Goal: Transaction & Acquisition: Book appointment/travel/reservation

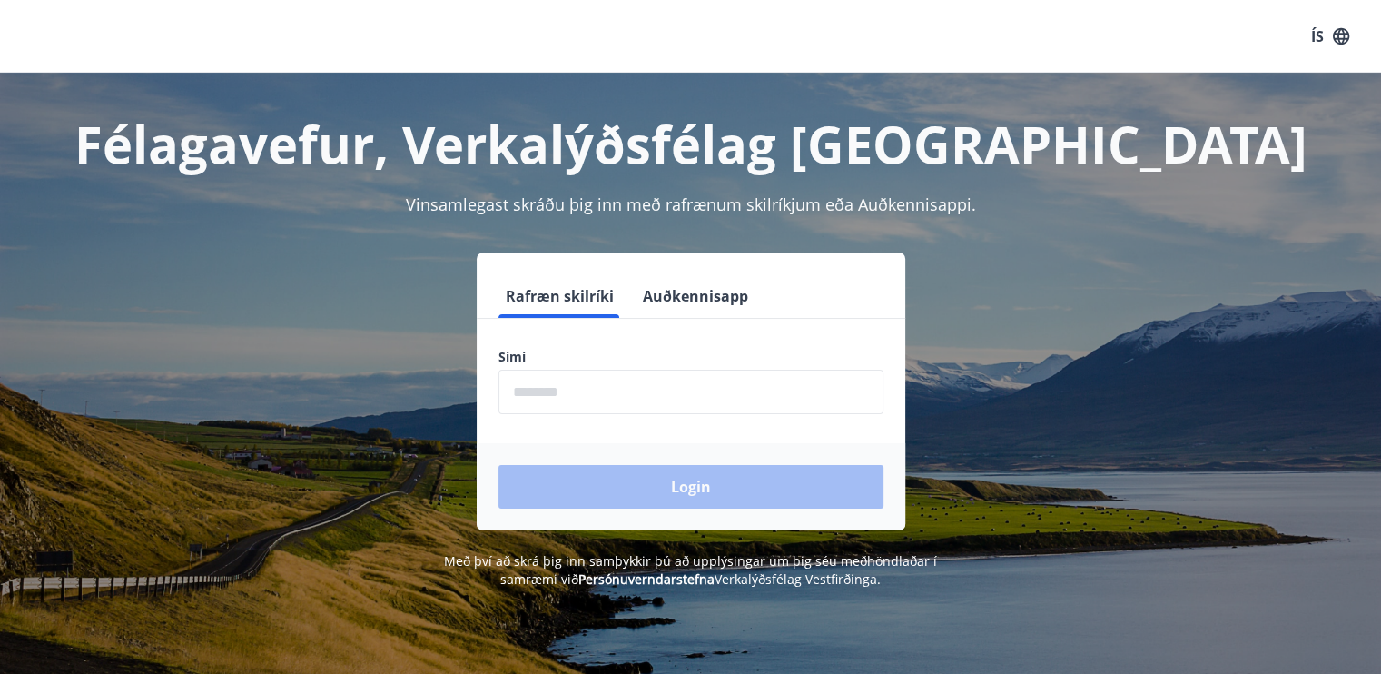
click at [610, 396] on input "phone" at bounding box center [691, 392] width 385 height 44
type input "********"
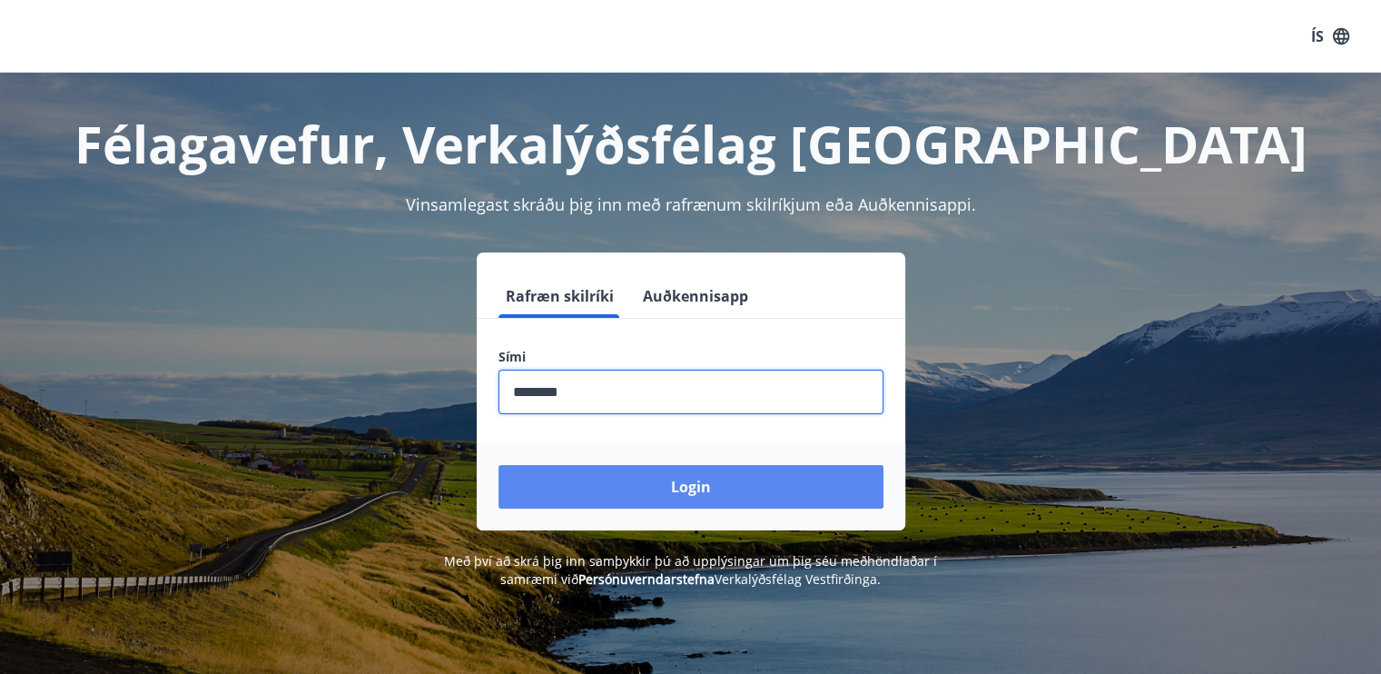
click at [679, 493] on button "Login" at bounding box center [691, 487] width 385 height 44
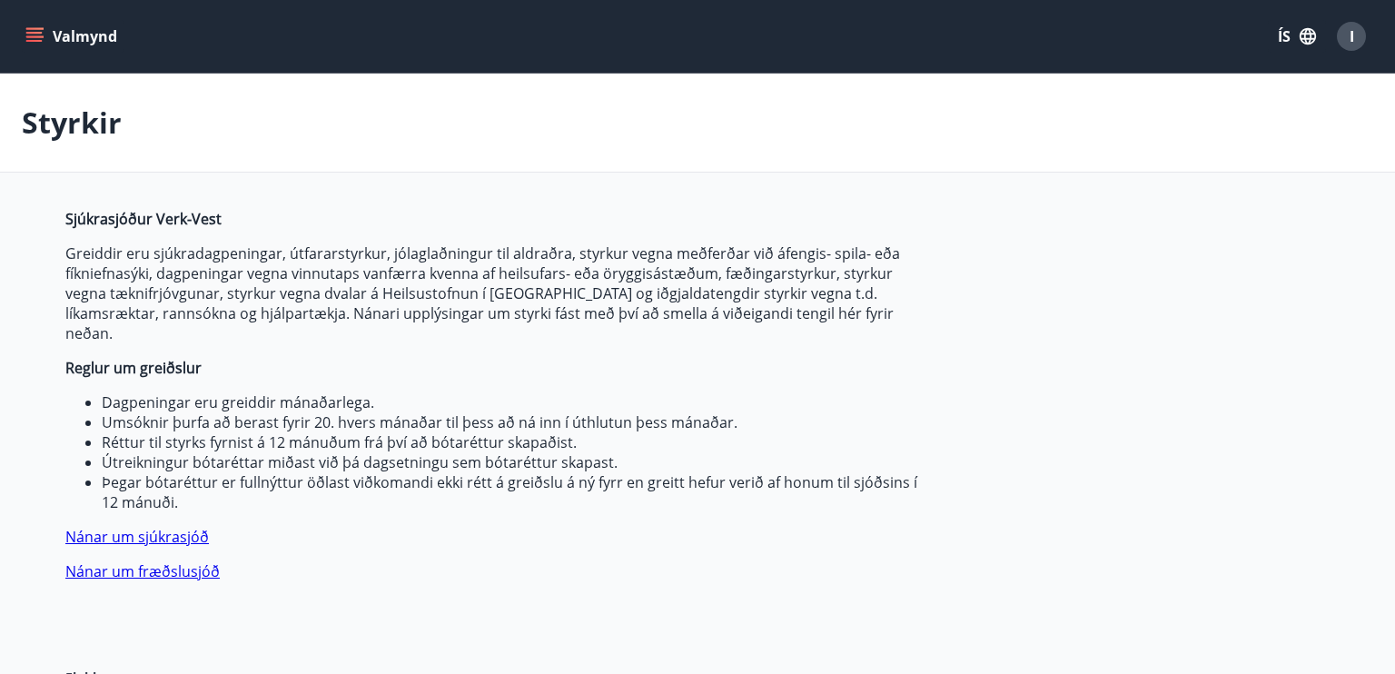
type input "***"
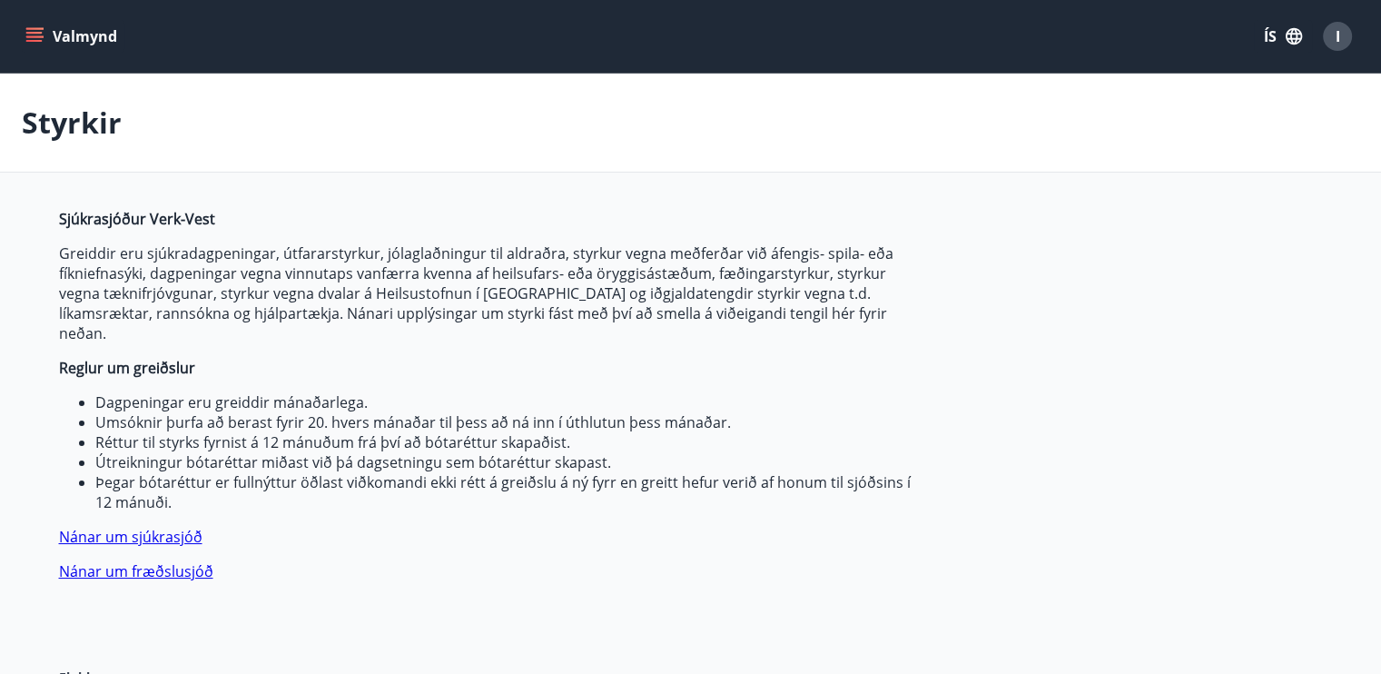
click at [29, 36] on icon "menu" at bounding box center [36, 36] width 20 height 2
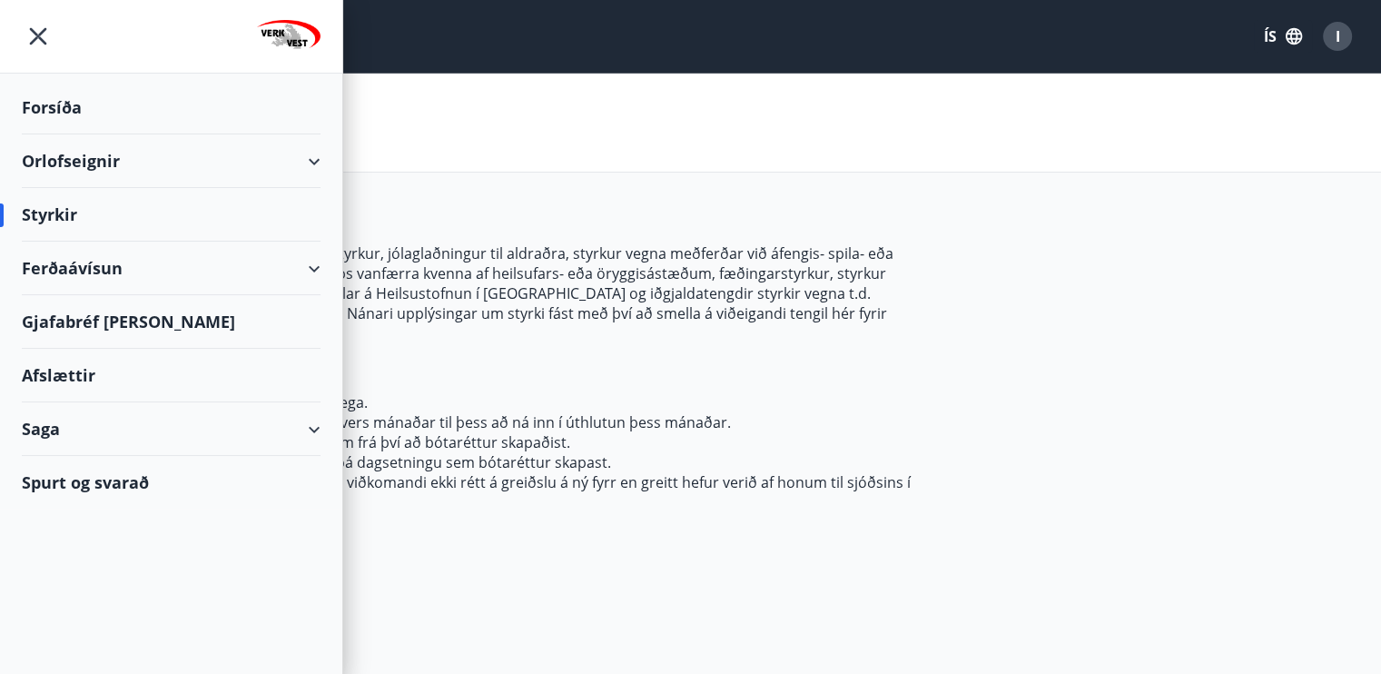
click at [69, 160] on div "Orlofseignir" at bounding box center [171, 161] width 299 height 54
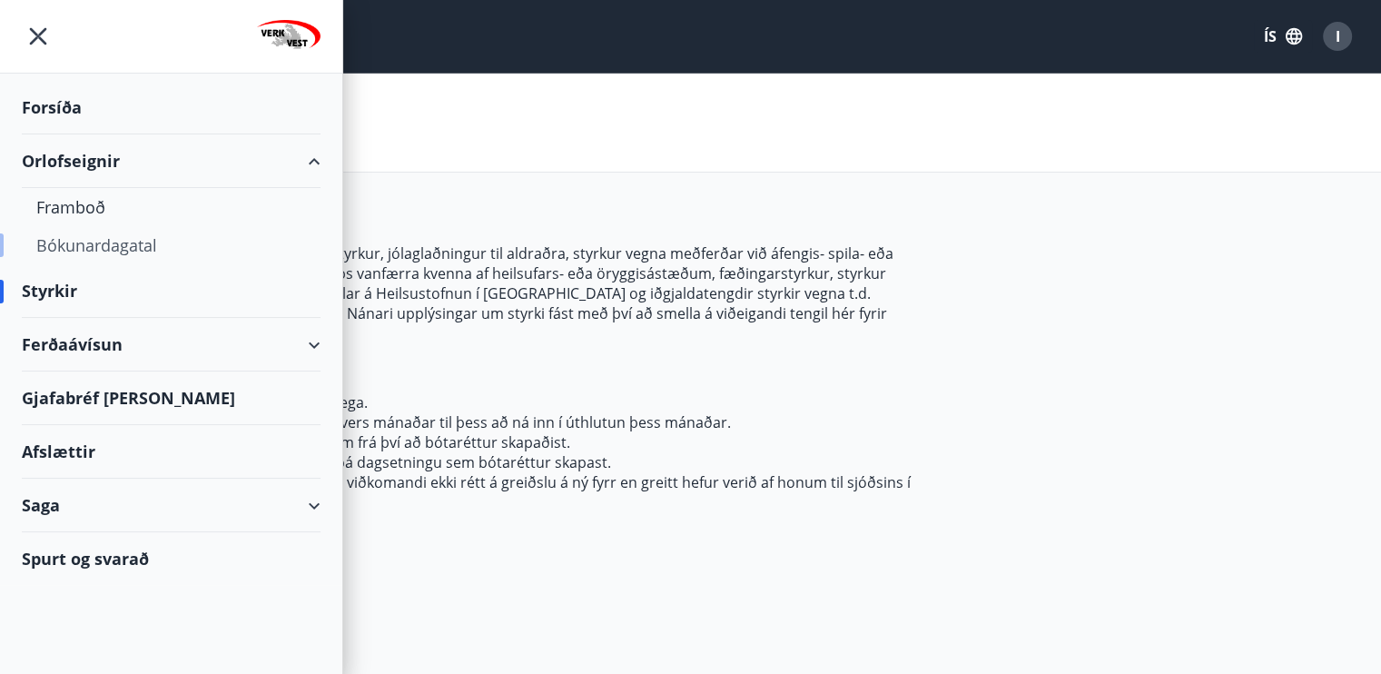
click at [84, 245] on div "Bókunardagatal" at bounding box center [171, 245] width 270 height 38
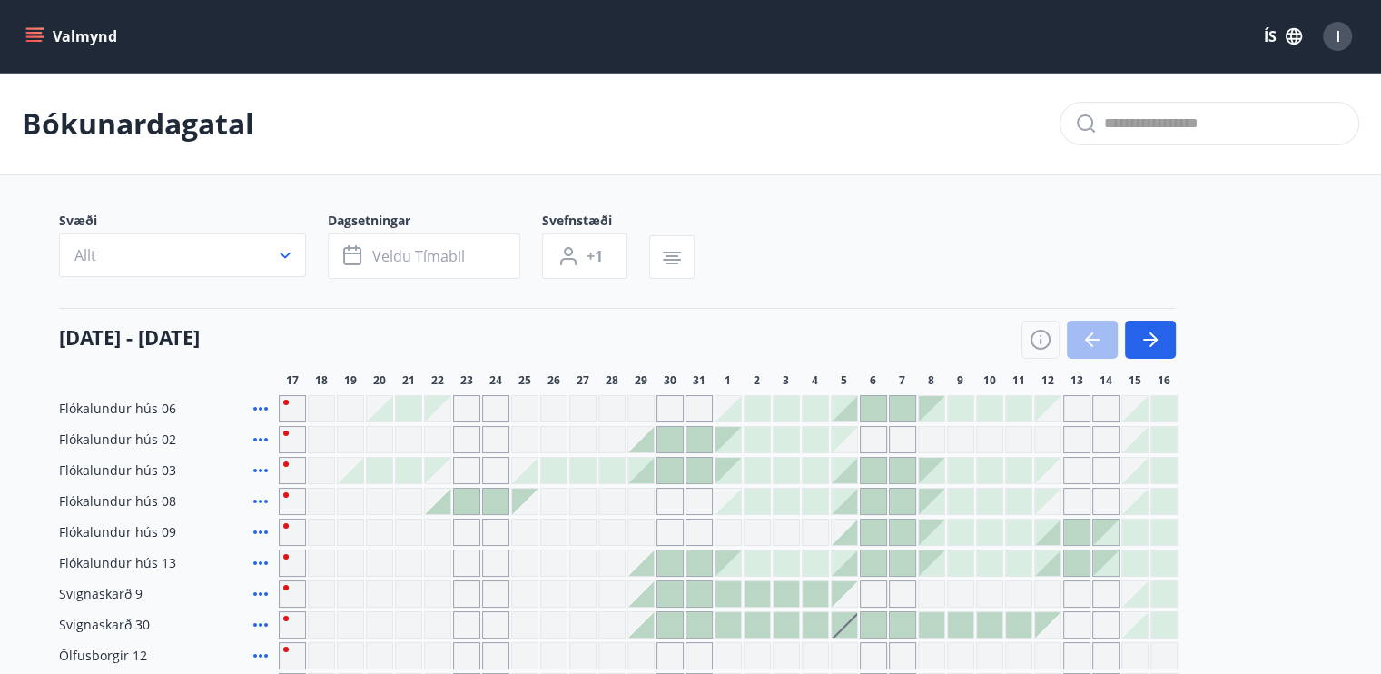
scroll to position [212, 0]
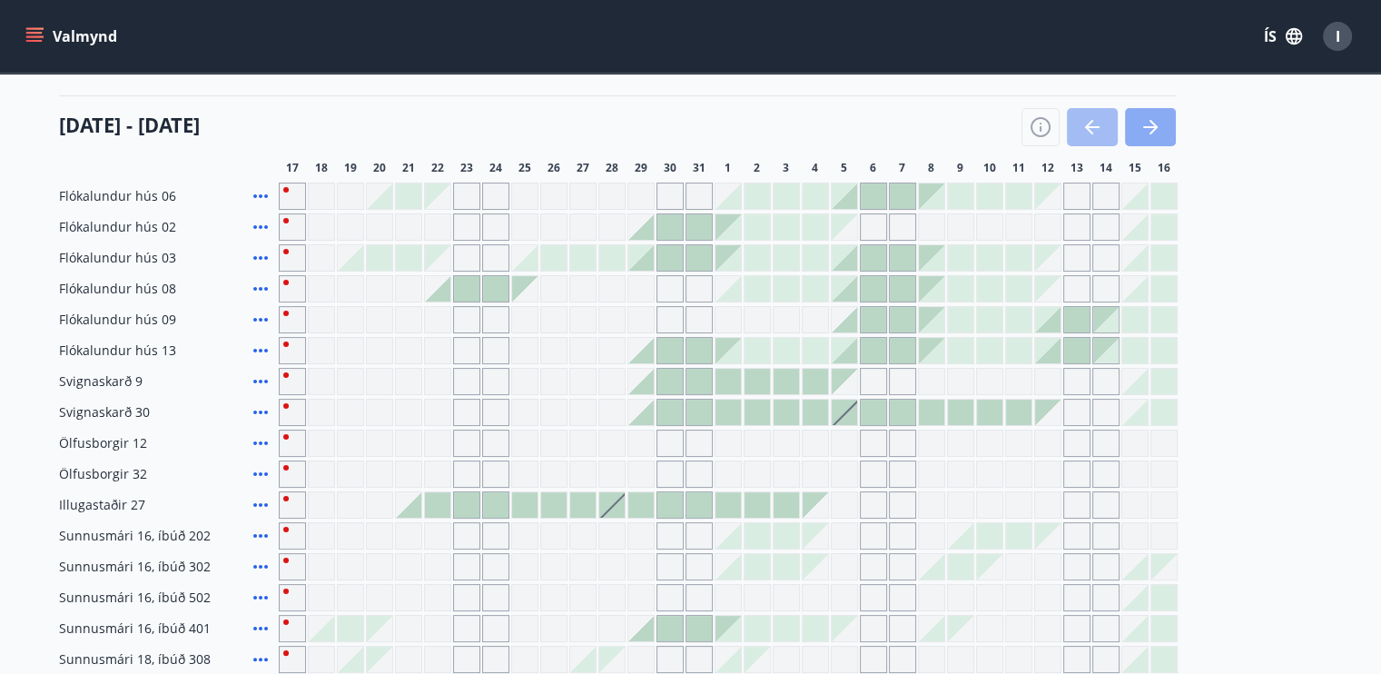
click at [1155, 124] on icon "button" at bounding box center [1151, 127] width 22 height 22
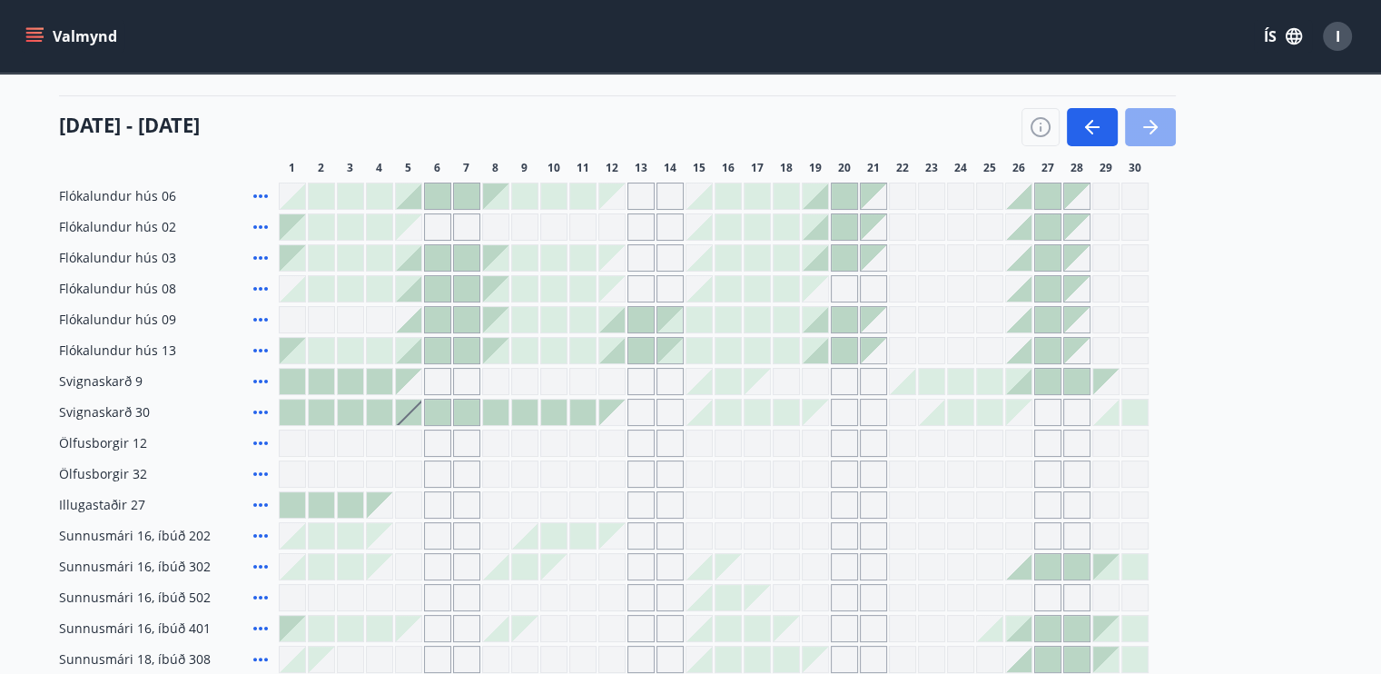
click at [1155, 124] on icon "button" at bounding box center [1151, 127] width 22 height 22
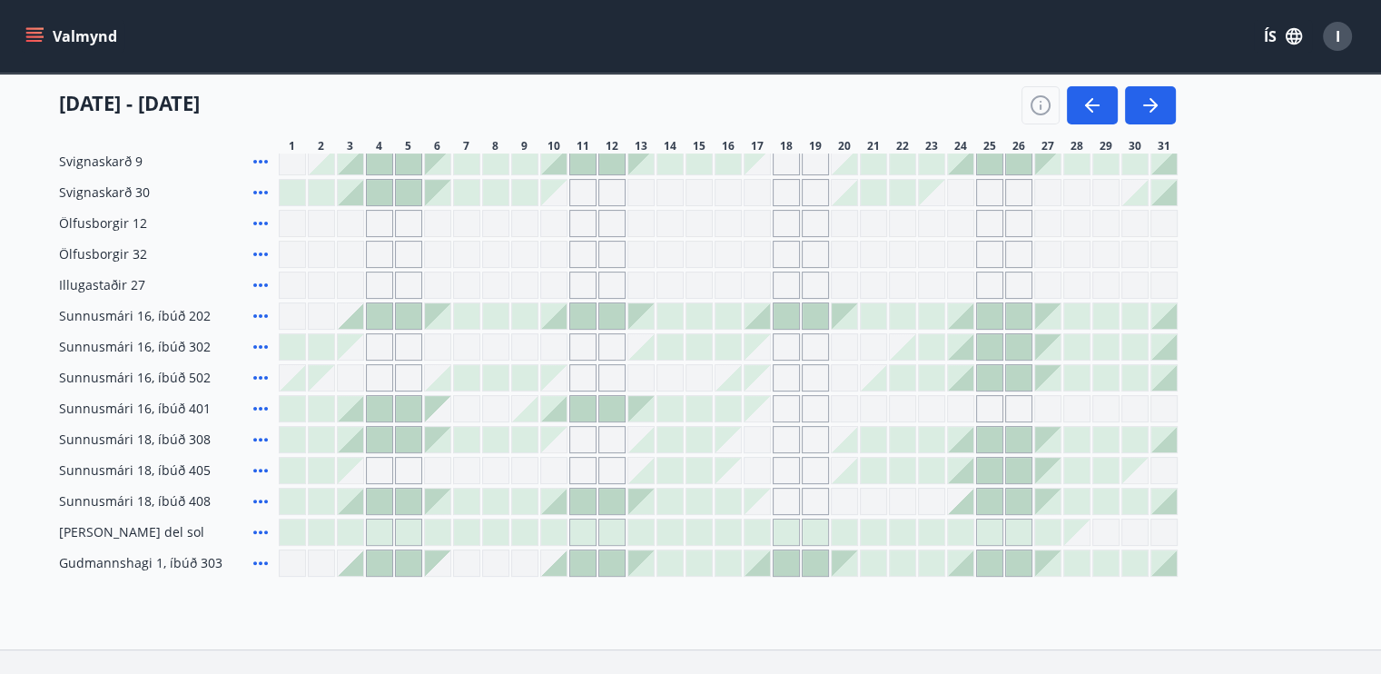
scroll to position [433, 0]
click at [262, 316] on icon at bounding box center [261, 315] width 22 height 22
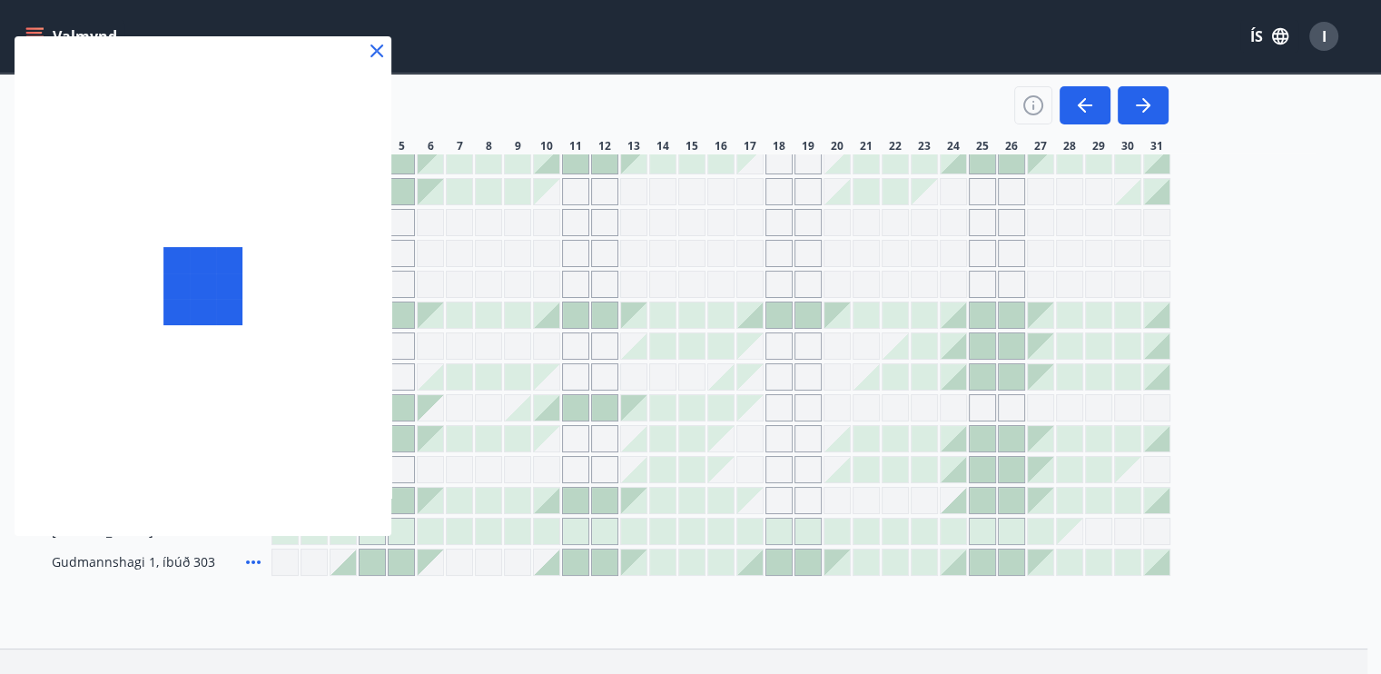
click at [262, 311] on div at bounding box center [203, 285] width 377 height 499
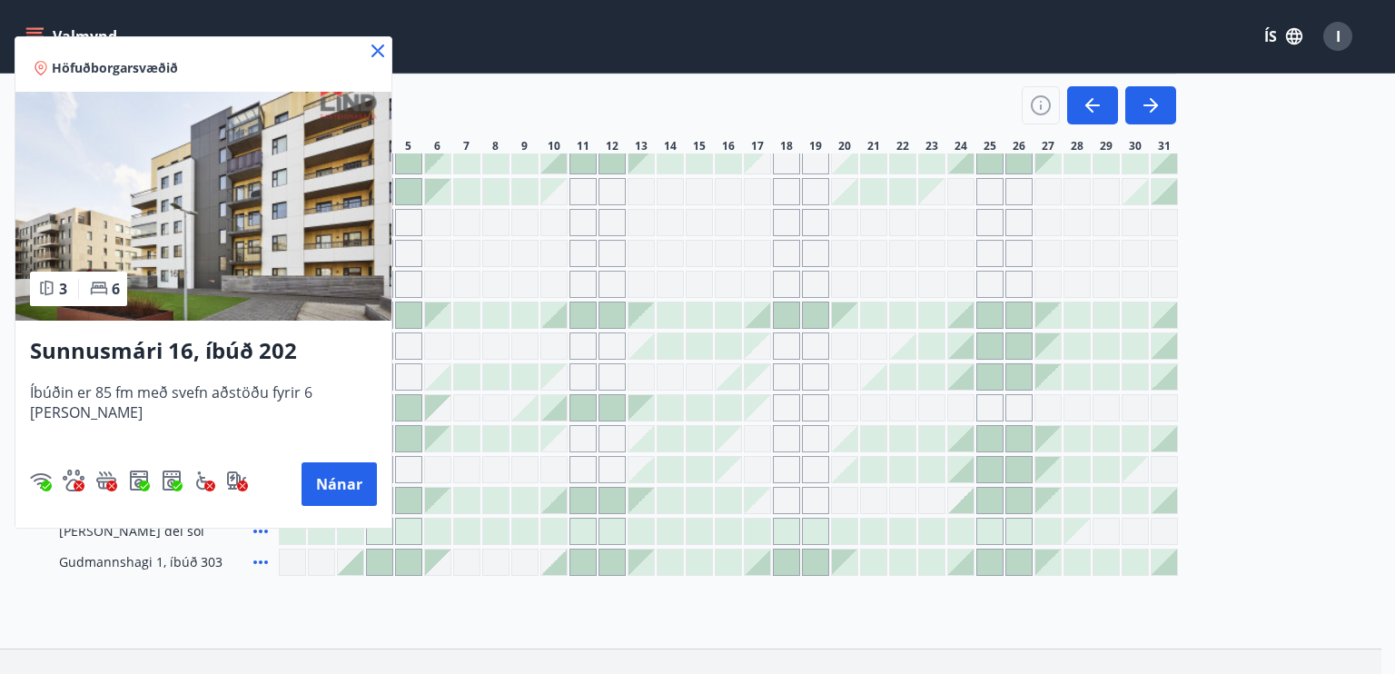
click at [367, 50] on icon at bounding box center [378, 51] width 22 height 22
click at [364, 44] on div "Valmynd ÍS I" at bounding box center [691, 37] width 1338 height 44
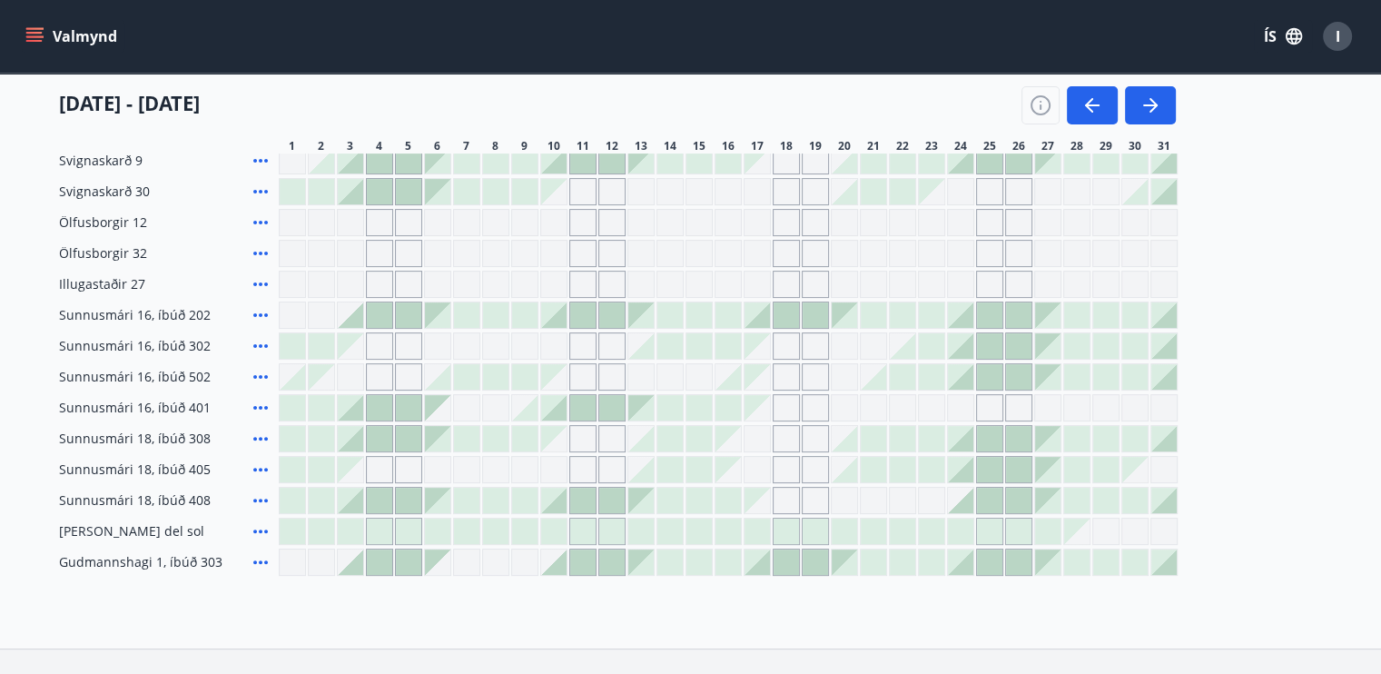
click at [788, 380] on div "Gráir dagar eru ekki bókanlegir" at bounding box center [786, 376] width 27 height 27
click at [790, 315] on div "Flókalundur hús 06 Flókalundur hús 02 Flókalundur hús 03 Flókalundur hús 08 Fló…" at bounding box center [691, 269] width 1264 height 614
click at [764, 319] on div at bounding box center [757, 314] width 25 height 25
click at [777, 316] on div at bounding box center [786, 314] width 25 height 25
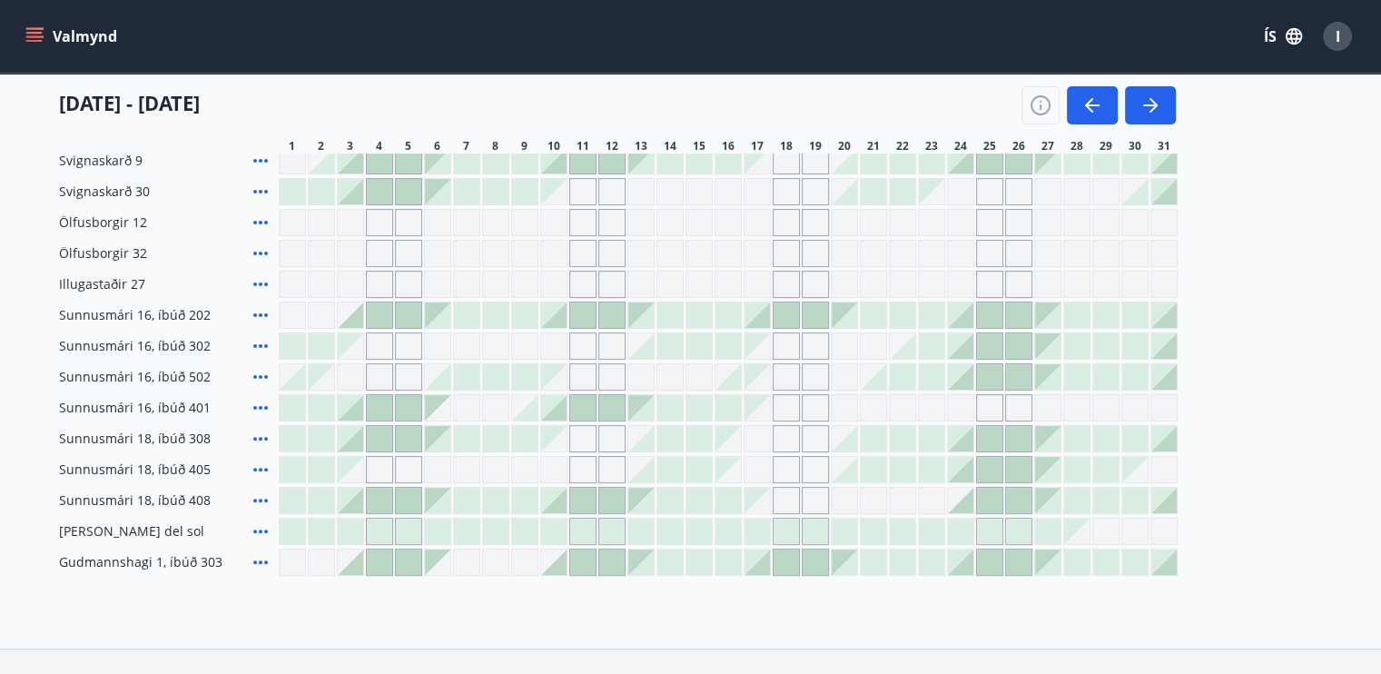
click at [777, 316] on div at bounding box center [786, 314] width 25 height 25
click at [790, 304] on div at bounding box center [786, 314] width 25 height 25
click at [806, 313] on div at bounding box center [815, 314] width 25 height 25
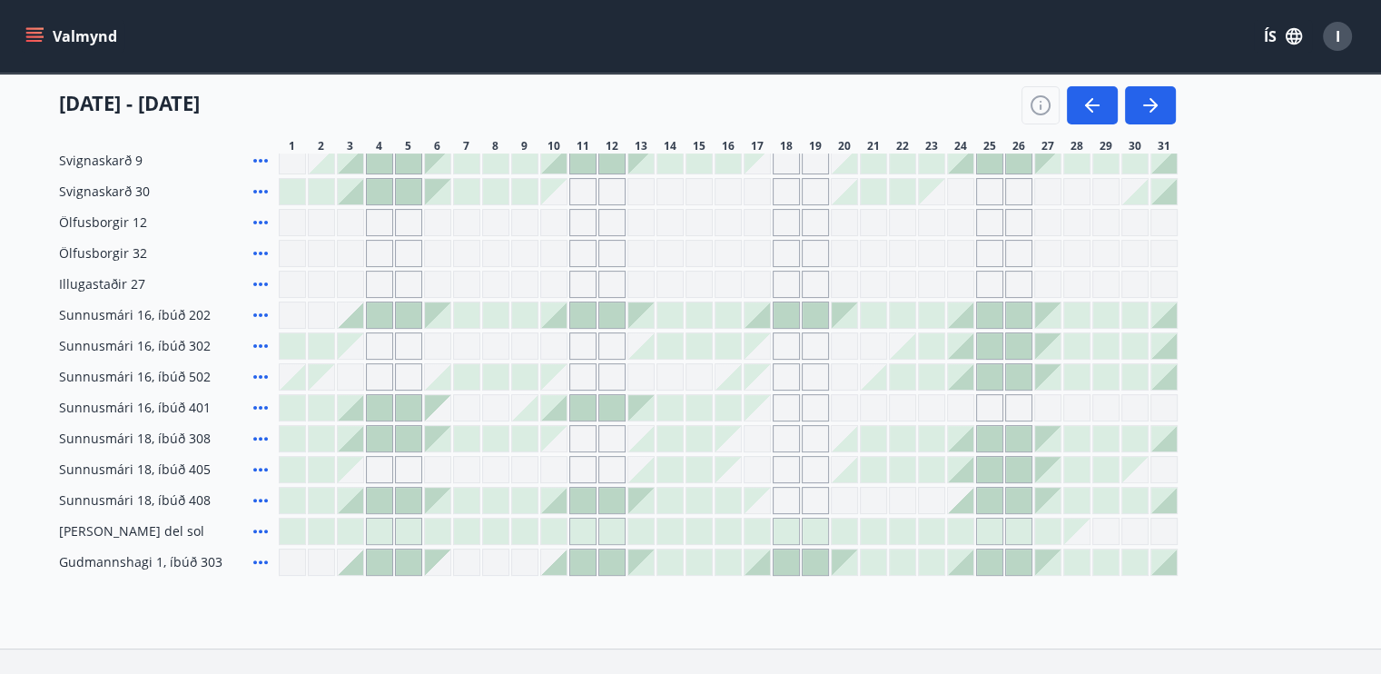
click at [806, 313] on div at bounding box center [815, 314] width 25 height 25
click at [806, 314] on div at bounding box center [815, 314] width 25 height 25
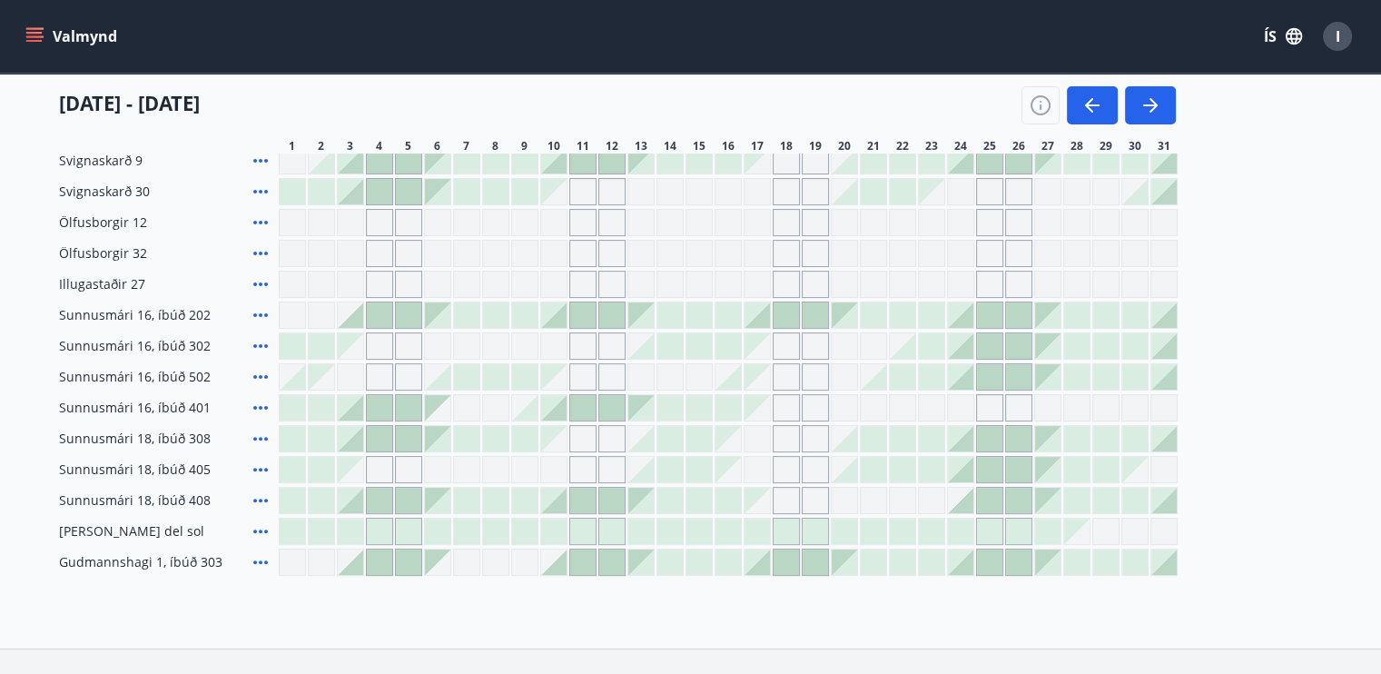
click at [806, 314] on div at bounding box center [815, 314] width 25 height 25
click at [611, 310] on div at bounding box center [611, 314] width 25 height 25
click at [785, 347] on div "Flókalundur hús 06 Flókalundur hús 02 Flókalundur hús 03 Flókalundur hús 08 Fló…" at bounding box center [691, 269] width 1264 height 614
click at [785, 347] on div "Gráir dagar eru ekki bókanlegir" at bounding box center [786, 345] width 27 height 27
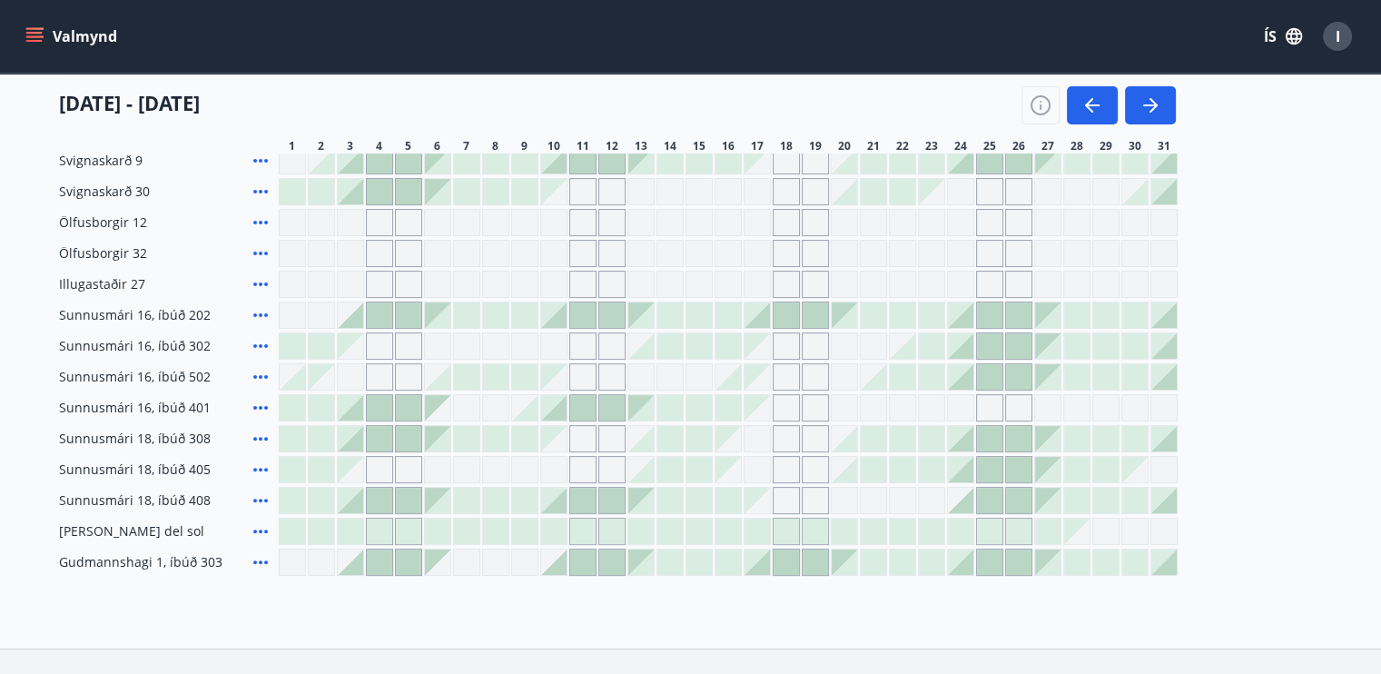
click at [785, 347] on div "Gráir dagar eru ekki bókanlegir" at bounding box center [786, 345] width 27 height 27
click at [808, 348] on div "Gráir dagar eru ekki bókanlegir" at bounding box center [815, 345] width 27 height 27
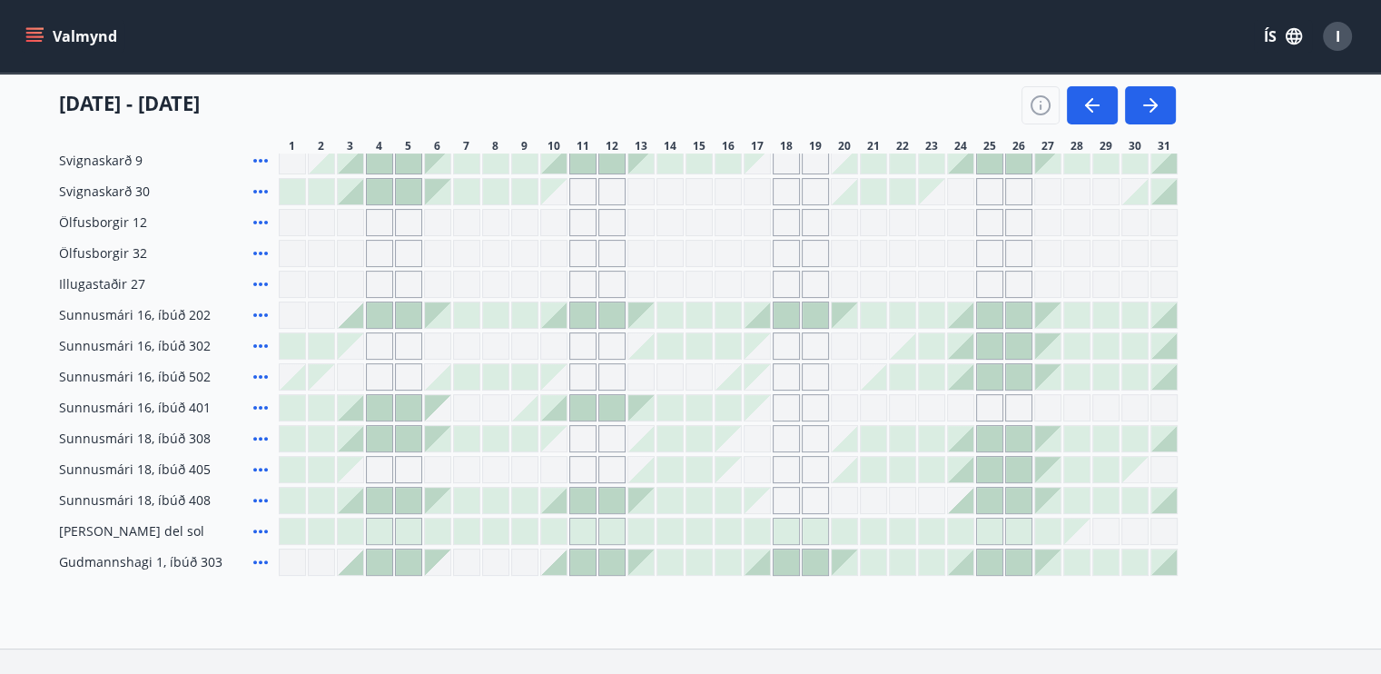
click at [259, 313] on icon at bounding box center [260, 315] width 15 height 4
click at [1038, 104] on icon "button" at bounding box center [1041, 105] width 22 height 22
click at [1038, 104] on div "Skýringar á dagsetningum Upptekið Dagleiga Fast tímabil Opnar umsóknir Umsókn í…" at bounding box center [690, 337] width 1381 height 674
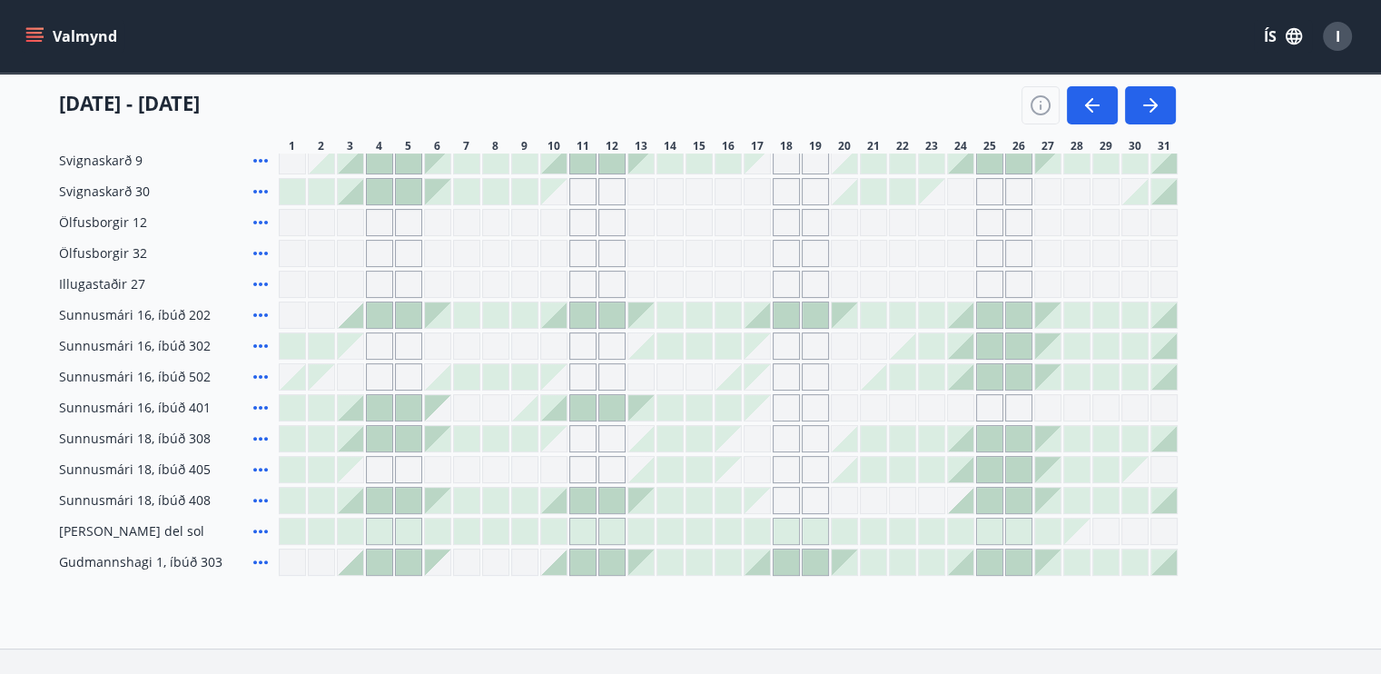
click at [1038, 104] on div "Skýringar á dagsetningum Upptekið Dagleiga Fast tímabil Opnar umsóknir Umsókn í…" at bounding box center [690, 337] width 1381 height 674
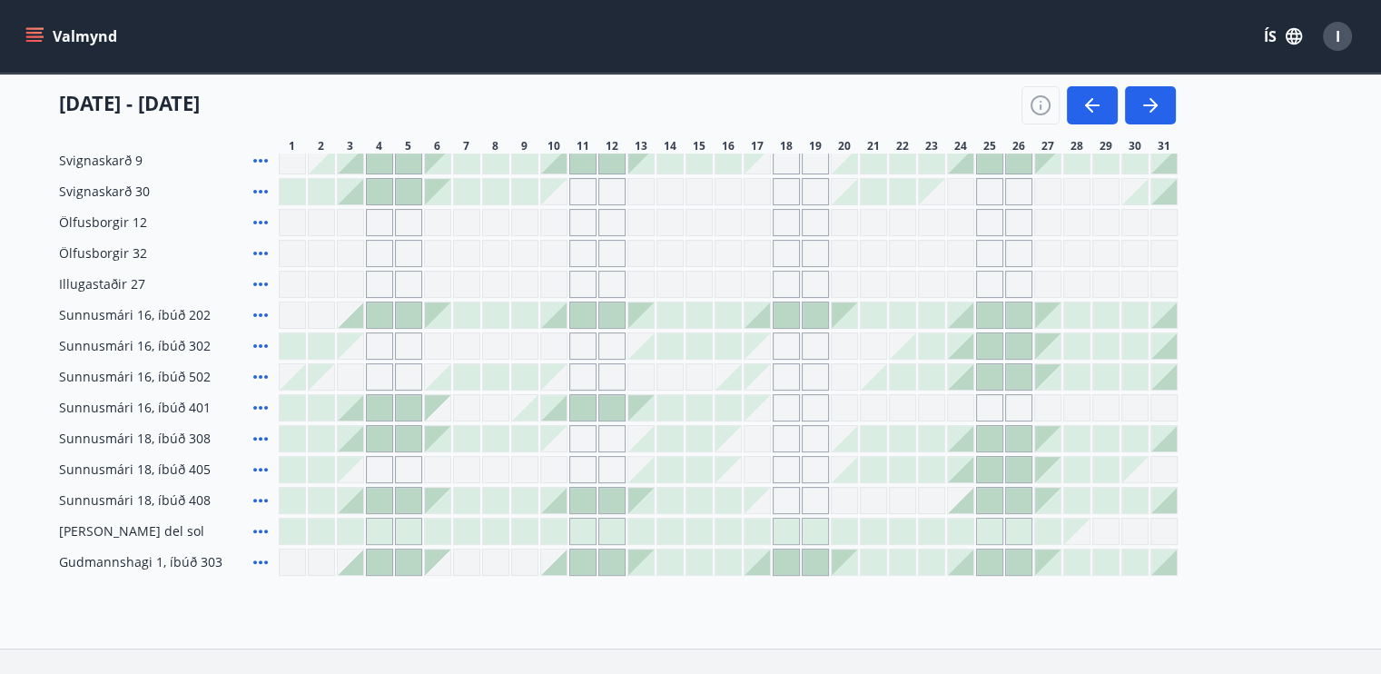
click at [1038, 104] on div "Skýringar á dagsetningum Upptekið Dagleiga Fast tímabil Opnar umsóknir Umsókn í…" at bounding box center [690, 337] width 1381 height 674
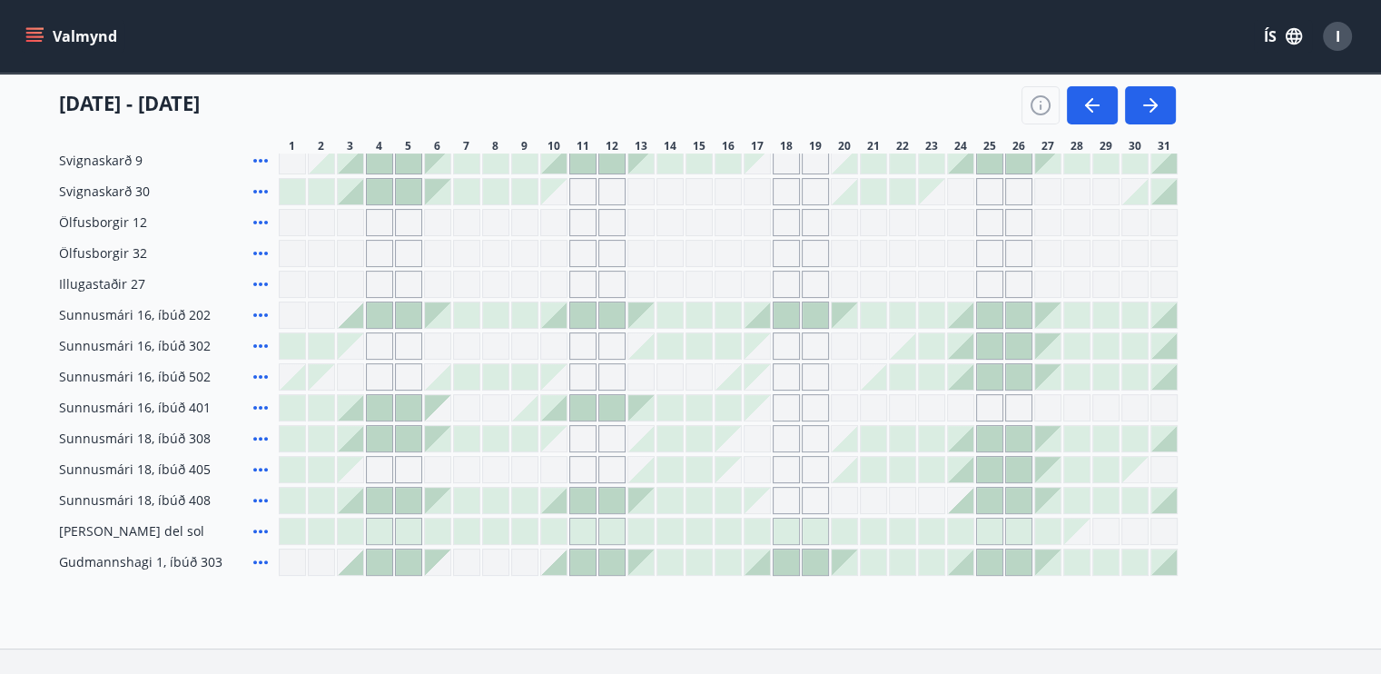
click at [1038, 104] on div "Skýringar á dagsetningum Upptekið Dagleiga Fast tímabil Opnar umsóknir Umsókn í…" at bounding box center [690, 337] width 1381 height 674
click at [1369, 330] on div "Skýringar á dagsetningum Upptekið Dagleiga Fast tímabil Opnar umsóknir Umsókn í…" at bounding box center [690, 337] width 1381 height 674
click at [788, 335] on div "Umsókn í vinnslu" at bounding box center [687, 334] width 441 height 27
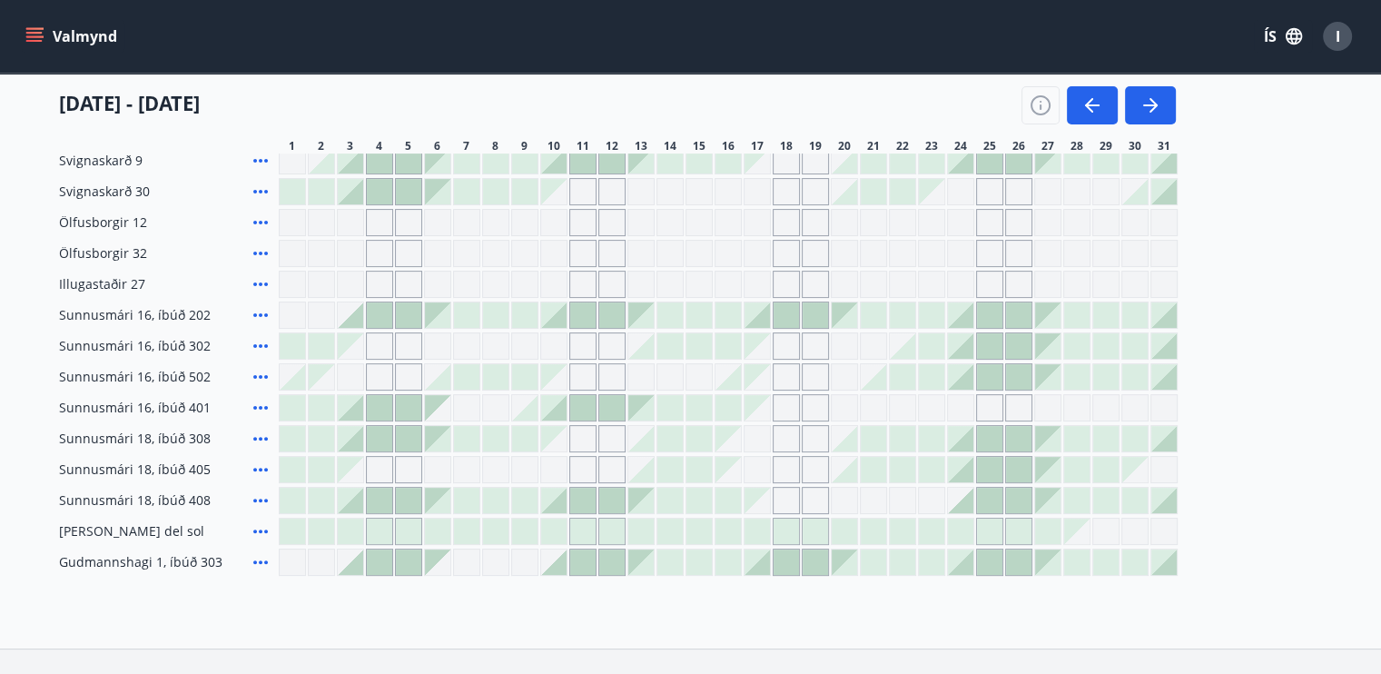
click at [808, 336] on div "Umsókn í vinnslu" at bounding box center [687, 334] width 441 height 27
click at [258, 341] on div "Skýringar á dagsetningum Upptekið Dagleiga Fast tímabil Opnar umsóknir Umsókn í…" at bounding box center [690, 337] width 1381 height 674
click at [258, 335] on div "Skýringar á dagsetningum Upptekið Dagleiga Fast tímabil Opnar umsóknir Umsókn í…" at bounding box center [690, 337] width 1381 height 674
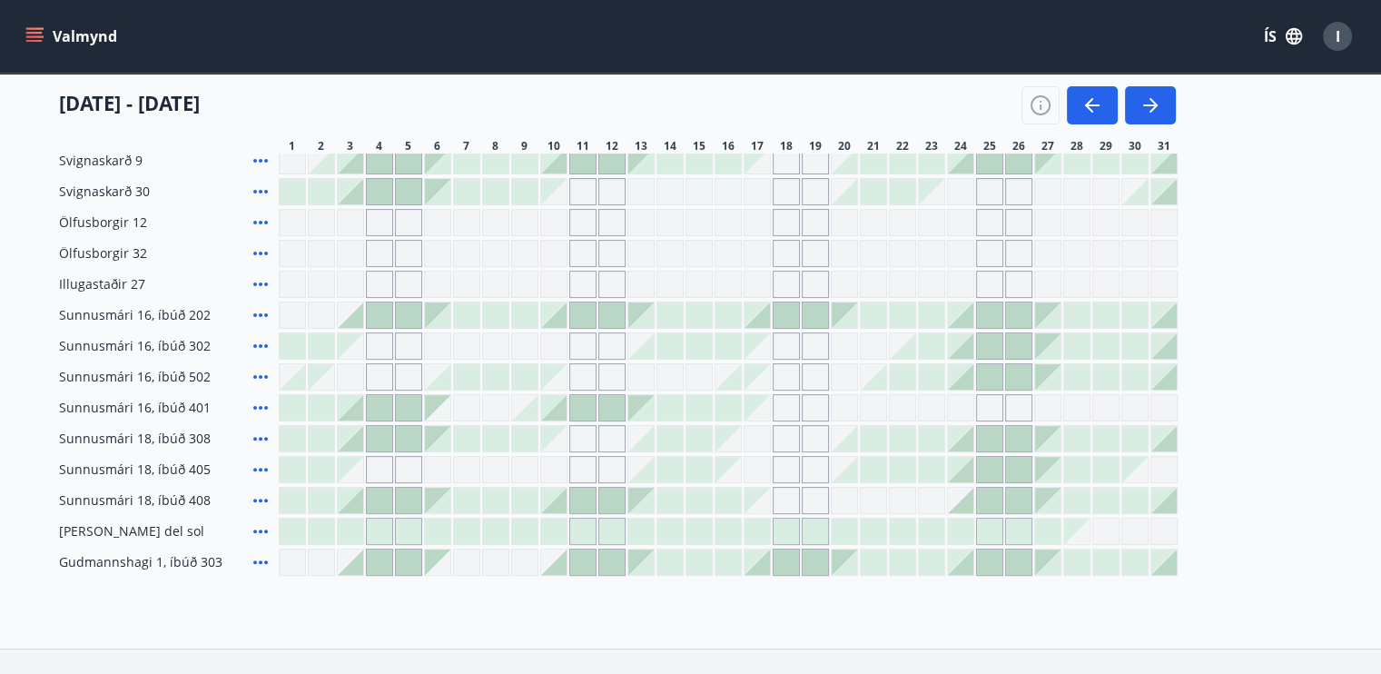
click at [258, 335] on div "Skýringar á dagsetningum Upptekið Dagleiga Fast tímabil Opnar umsóknir Umsókn í…" at bounding box center [690, 337] width 1381 height 674
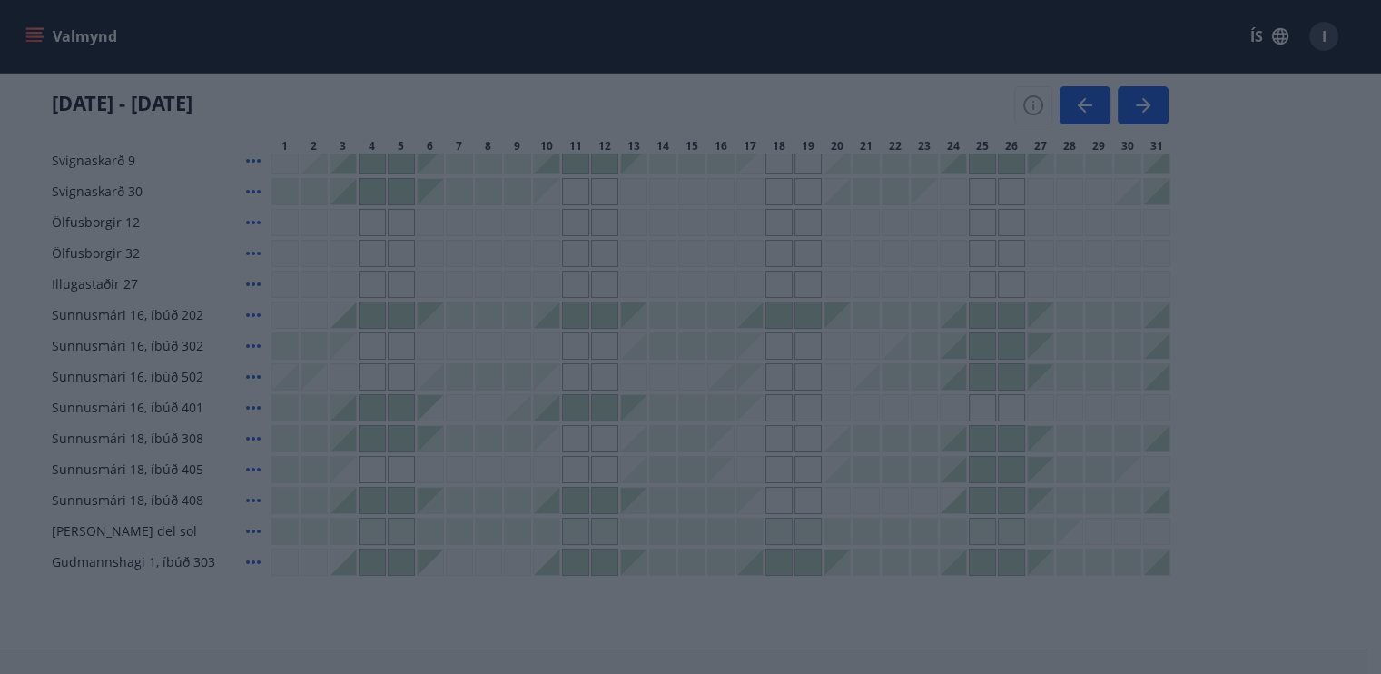
drag, startPoint x: 258, startPoint y: 335, endPoint x: 205, endPoint y: 2, distance: 337.4
click at [163, 338] on div "Skýringar á dagsetningum Upptekið Dagleiga Fast tímabil Opnar umsóknir Umsókn í…" at bounding box center [690, 337] width 1381 height 674
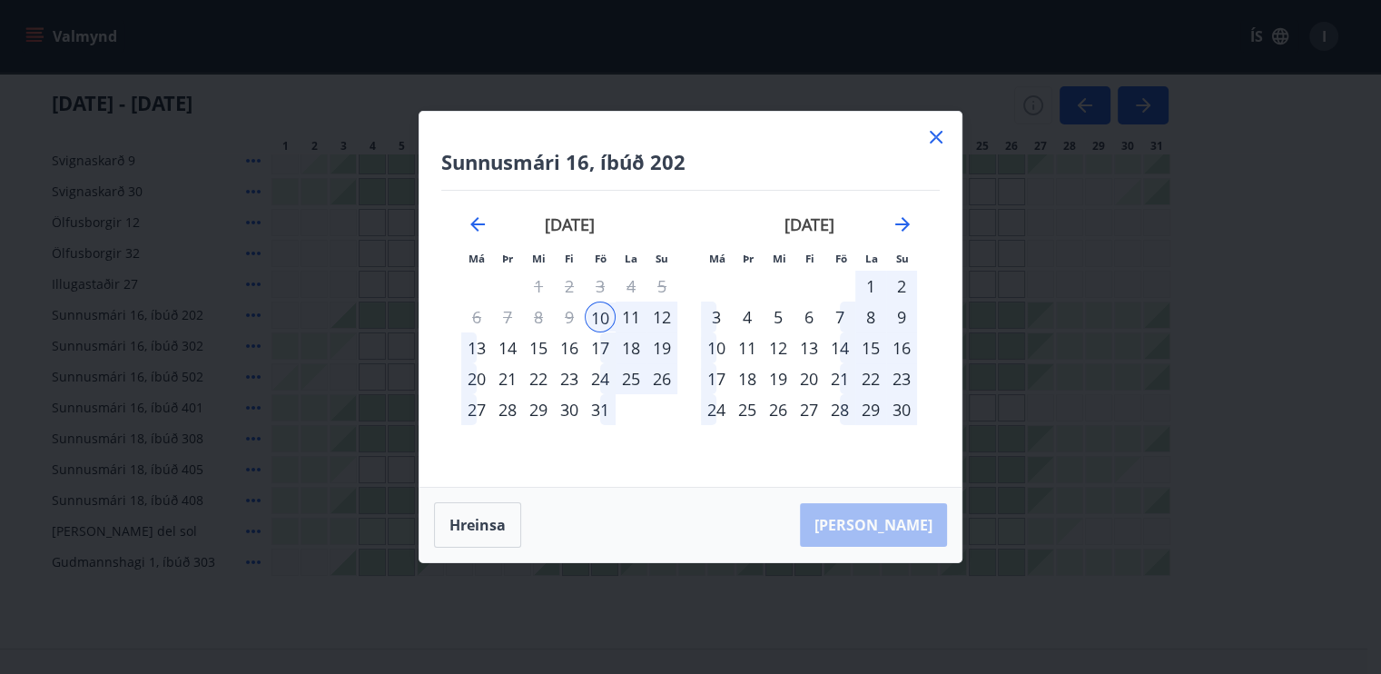
scroll to position [410, 0]
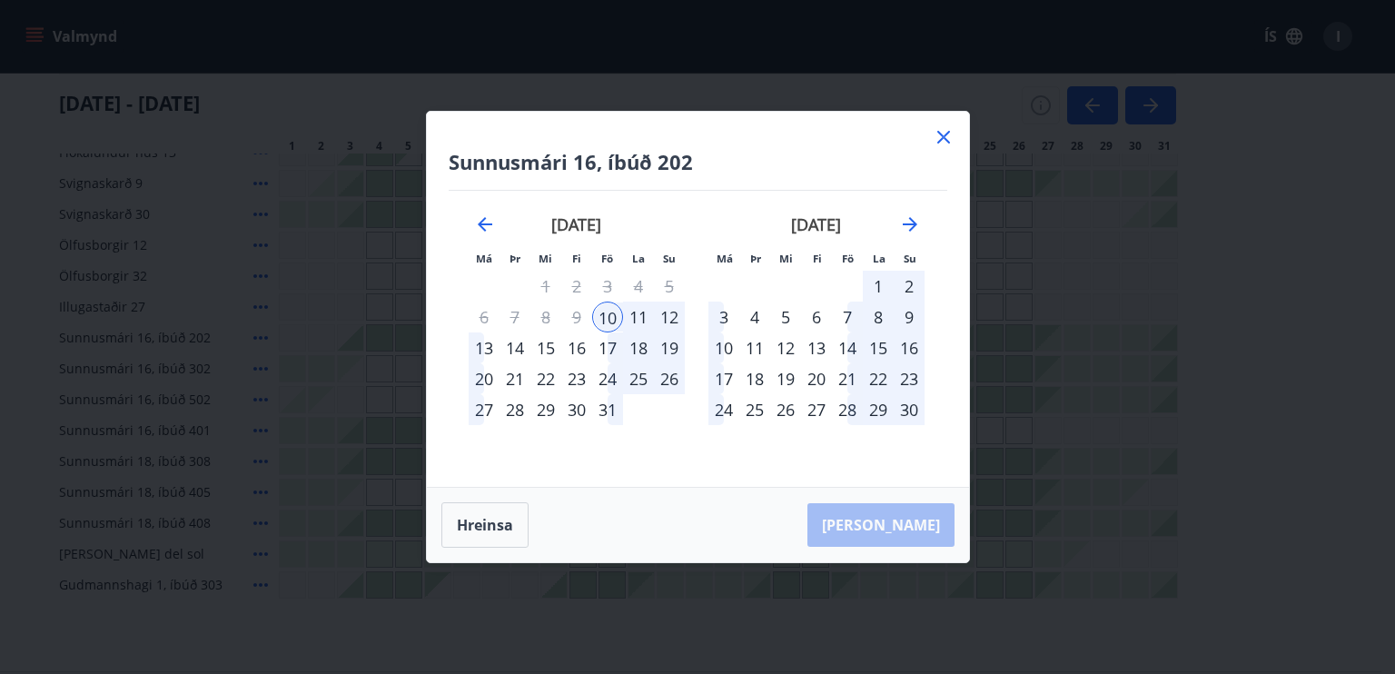
click at [614, 348] on div "17" at bounding box center [607, 347] width 31 height 31
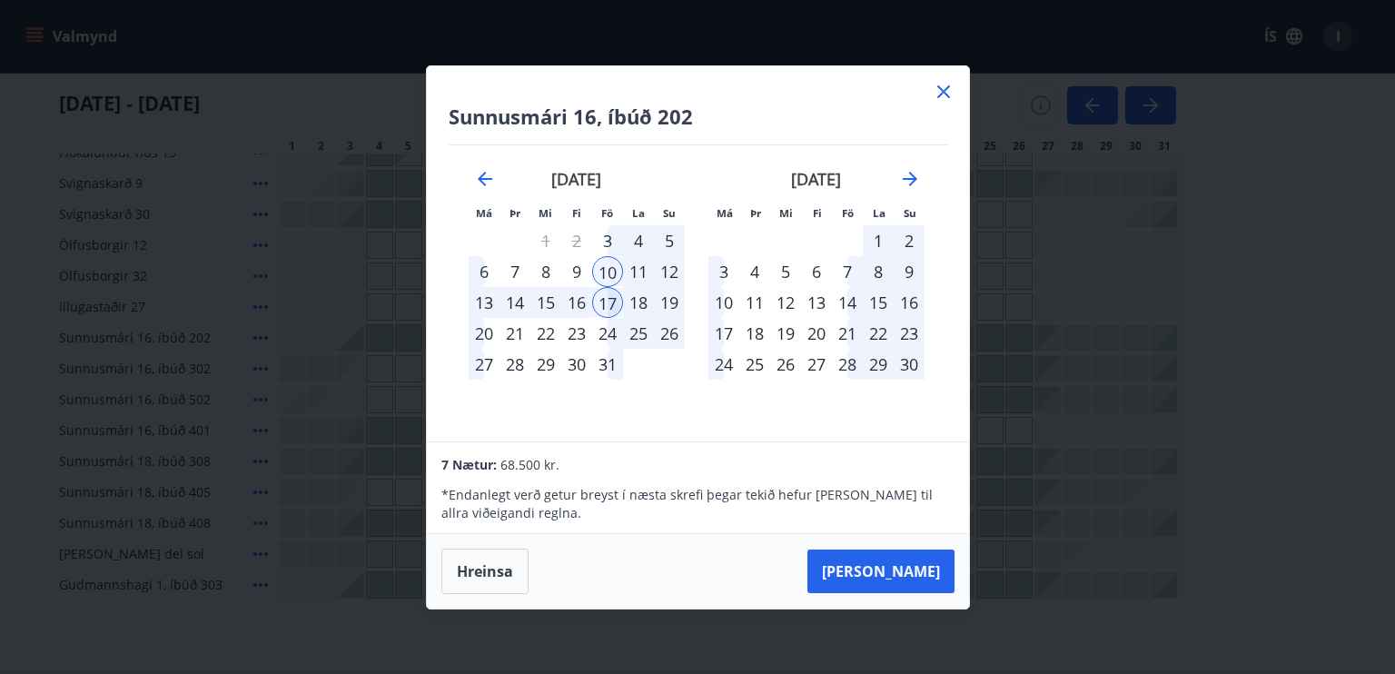
click at [608, 316] on div "17" at bounding box center [607, 302] width 31 height 31
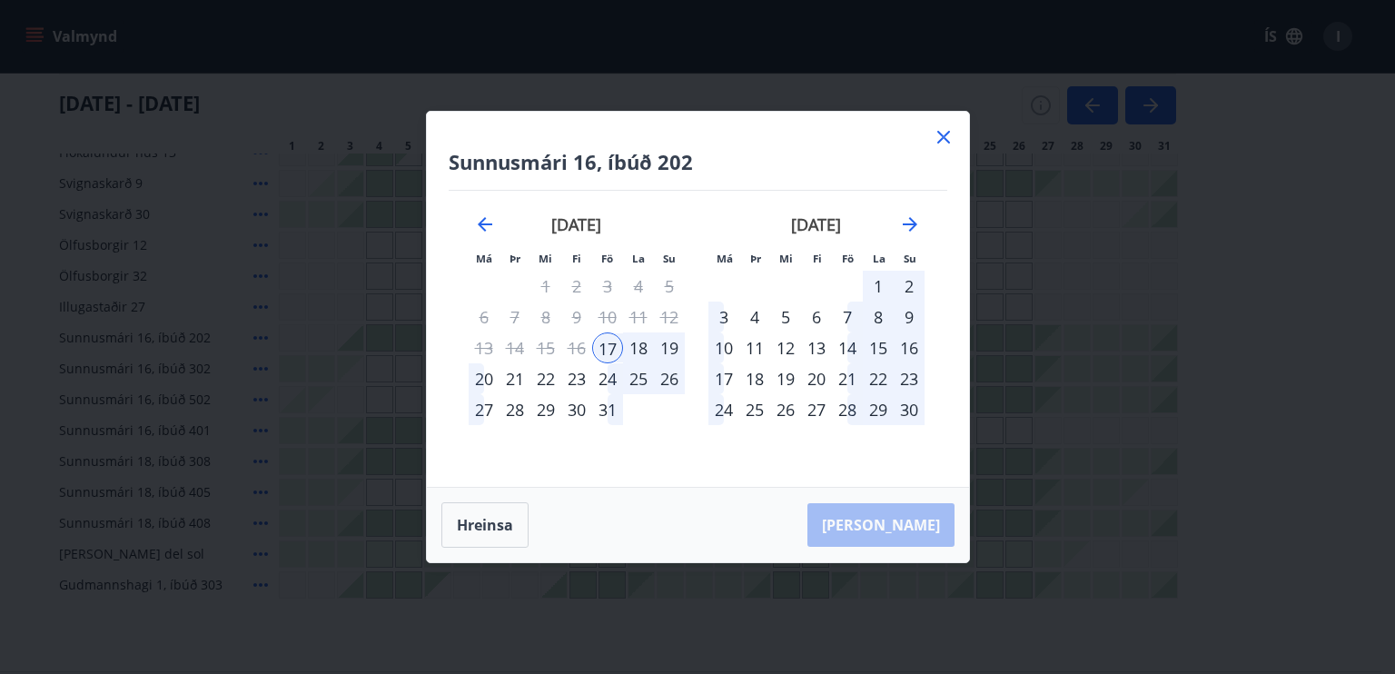
click at [475, 378] on div "20" at bounding box center [484, 378] width 31 height 31
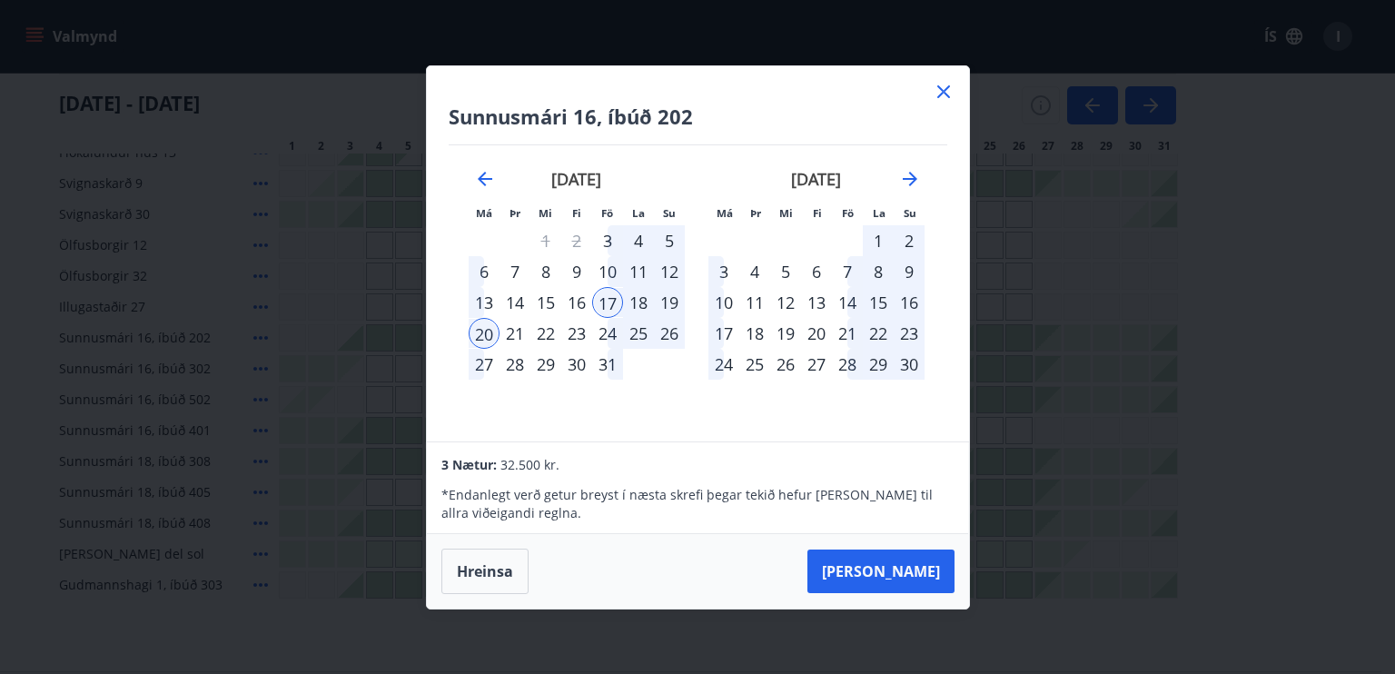
click at [636, 299] on div "18" at bounding box center [638, 302] width 31 height 31
click at [643, 308] on div "18" at bounding box center [638, 302] width 31 height 31
click at [640, 299] on div "18" at bounding box center [638, 302] width 31 height 31
click at [613, 297] on div "17" at bounding box center [607, 302] width 31 height 31
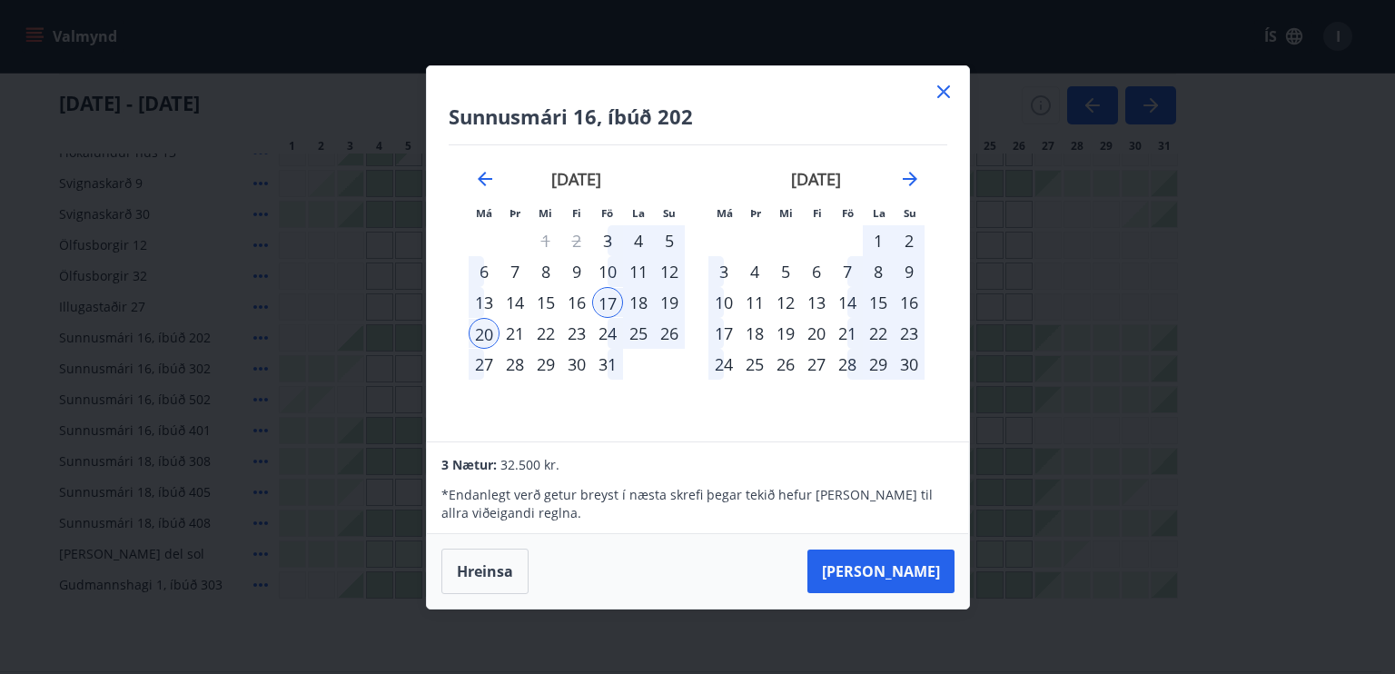
click at [634, 298] on div "18" at bounding box center [638, 302] width 31 height 31
click at [670, 301] on div "19" at bounding box center [669, 302] width 31 height 31
click at [476, 337] on div "20" at bounding box center [484, 333] width 31 height 31
click at [890, 564] on button "Taka Frá" at bounding box center [880, 571] width 147 height 44
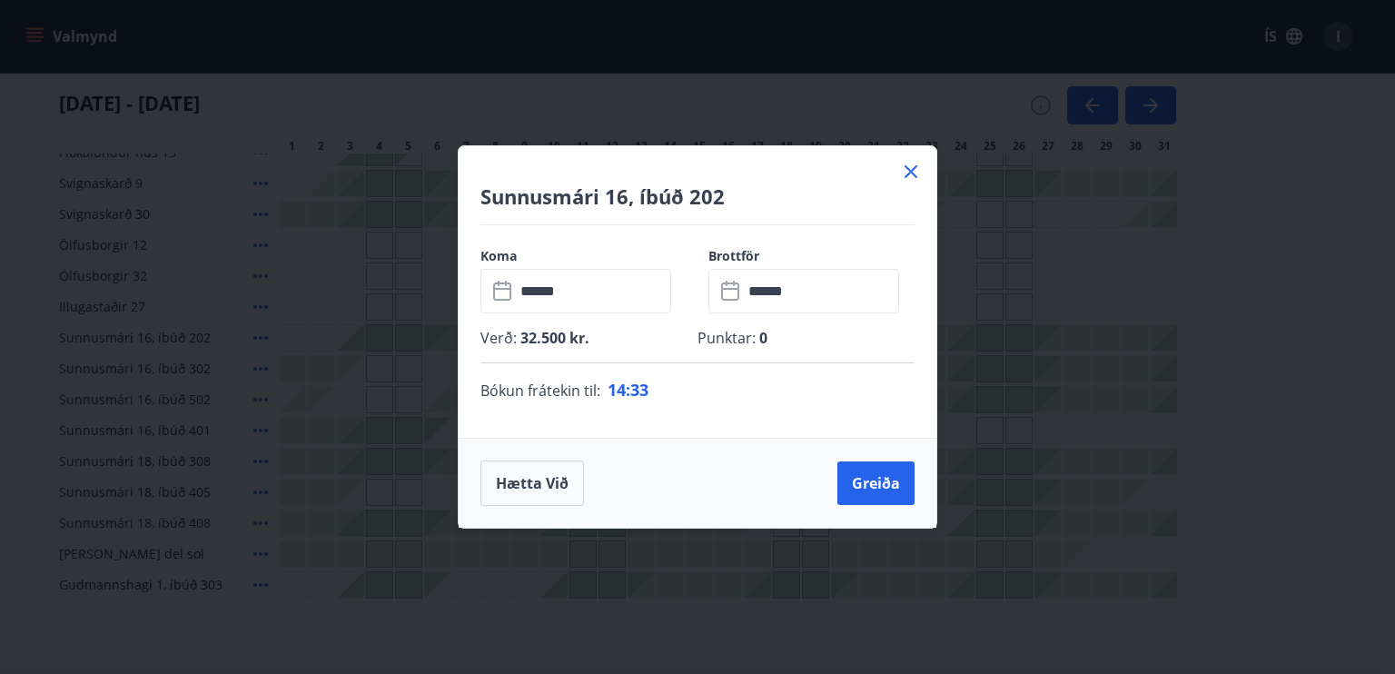
drag, startPoint x: 816, startPoint y: 174, endPoint x: 1183, endPoint y: 309, distance: 390.7
click at [1183, 309] on div "Sunnusmári 16, íbúð 202 Koma ​ ****** ​ Brottför ​ ****** ​ Verð : 32.500 kr. P…" at bounding box center [697, 337] width 1395 height 674
click at [1257, 285] on div "Sunnusmári 16, íbúð 202 Koma ​ ****** ​ Brottför ​ ****** ​ Verð : 32.500 kr. P…" at bounding box center [697, 337] width 1395 height 674
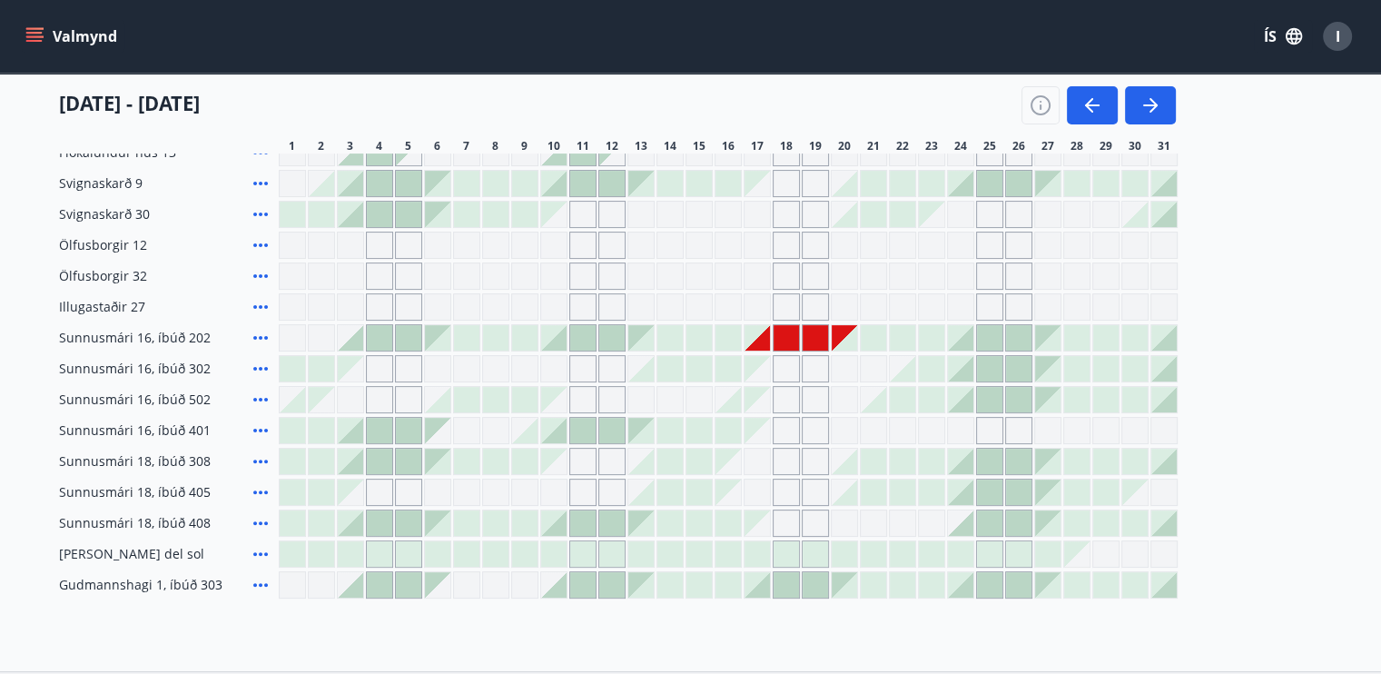
click at [1316, 351] on div "Flókalundur hús 06 Flókalundur hús 02 Flókalundur hús 03 Flókalundur hús 08 Fló…" at bounding box center [691, 292] width 1264 height 614
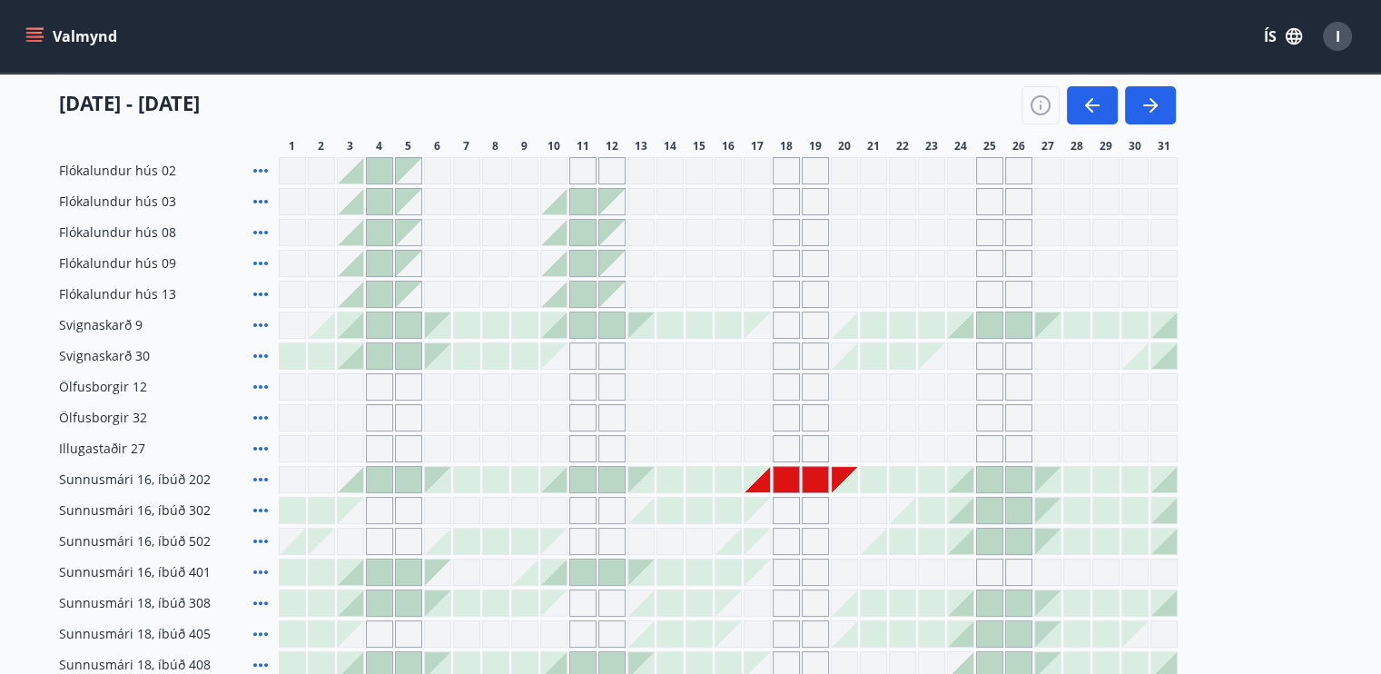
scroll to position [268, 0]
click at [764, 489] on div "Gráir dagar eru ekki bókanlegir" at bounding box center [757, 480] width 25 height 25
click at [780, 484] on div at bounding box center [786, 480] width 25 height 25
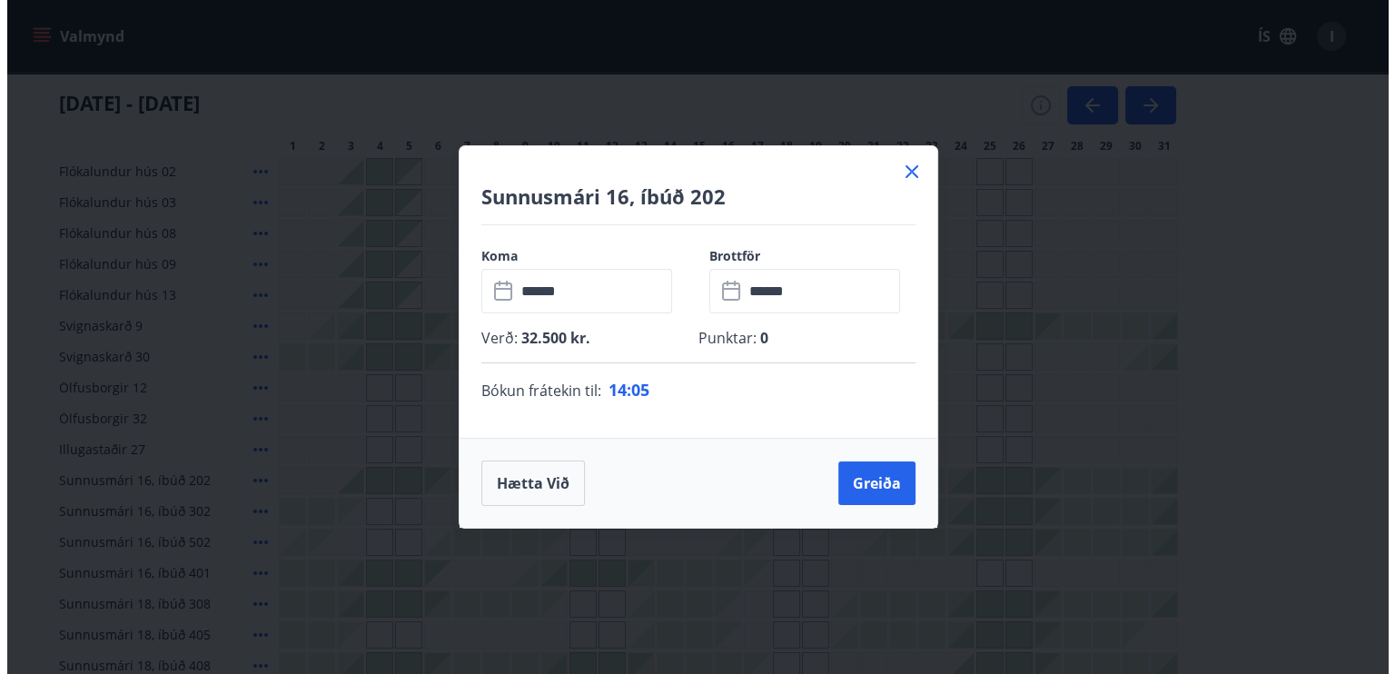
scroll to position [559, 0]
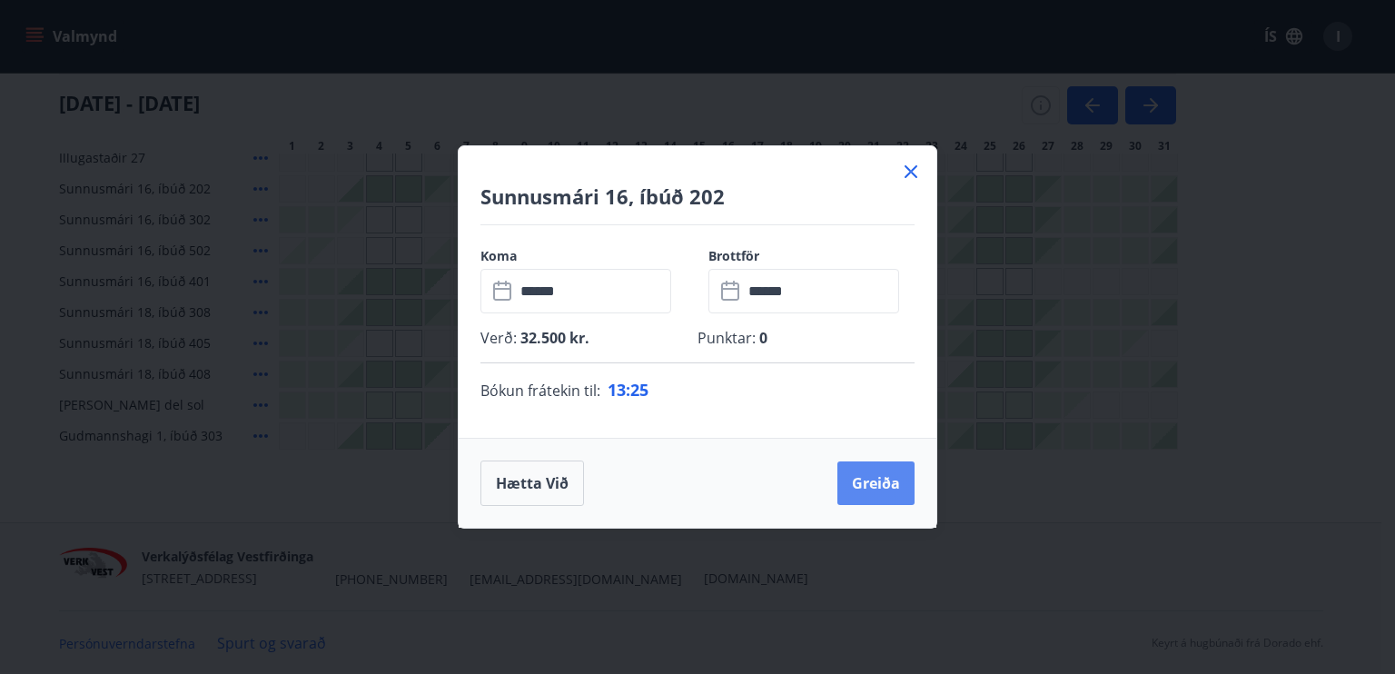
click at [875, 481] on button "Greiða" at bounding box center [875, 483] width 77 height 44
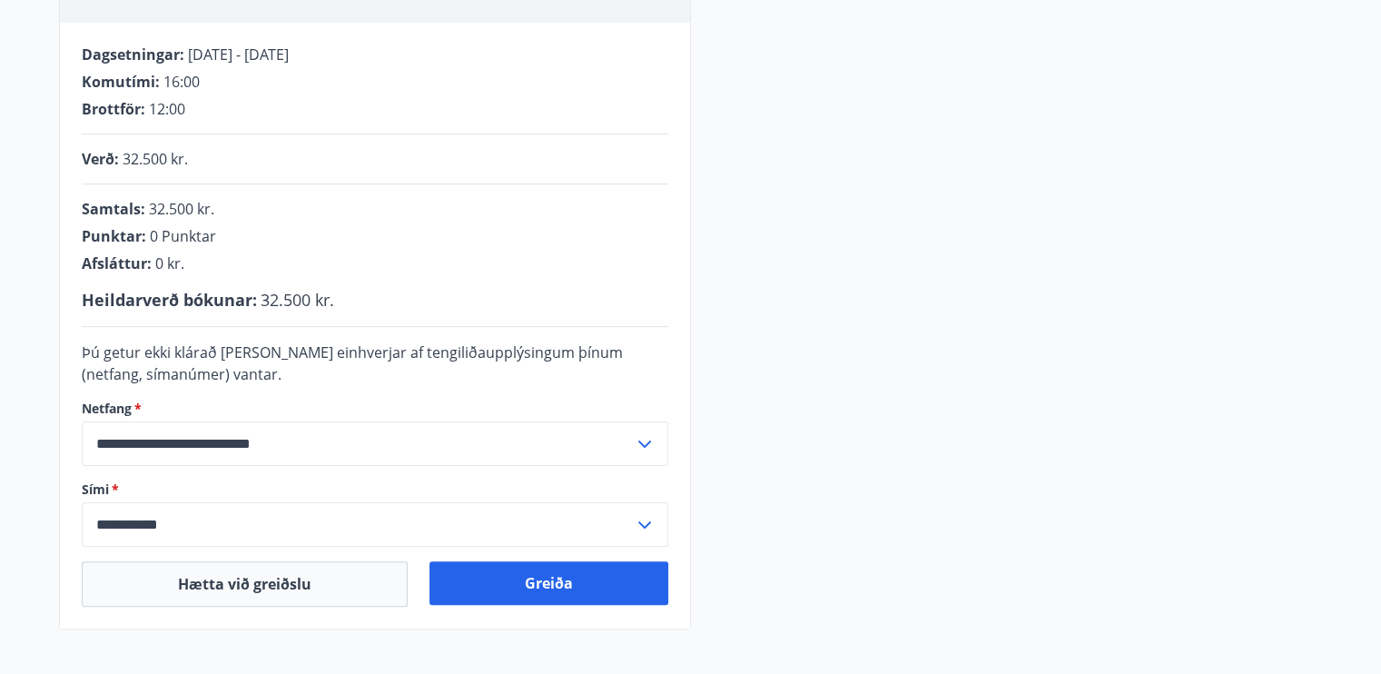
scroll to position [346, 0]
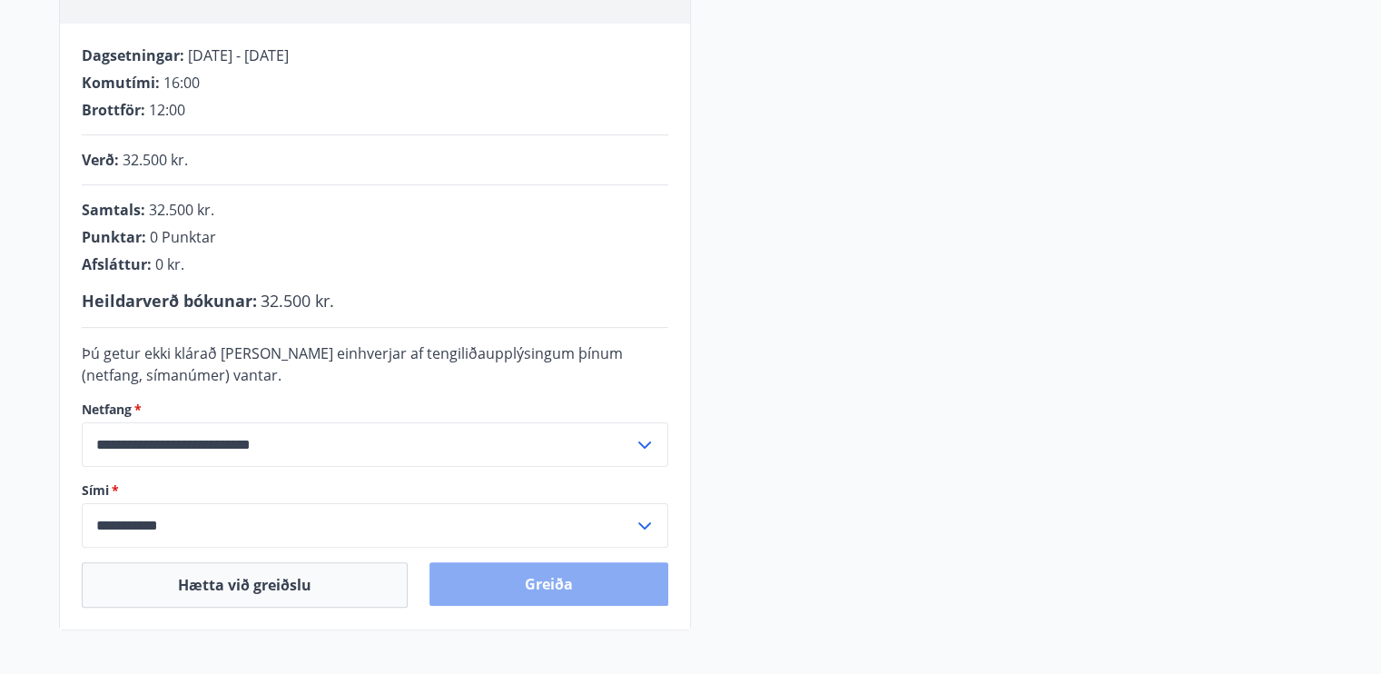
click at [540, 578] on button "Greiða" at bounding box center [549, 584] width 239 height 44
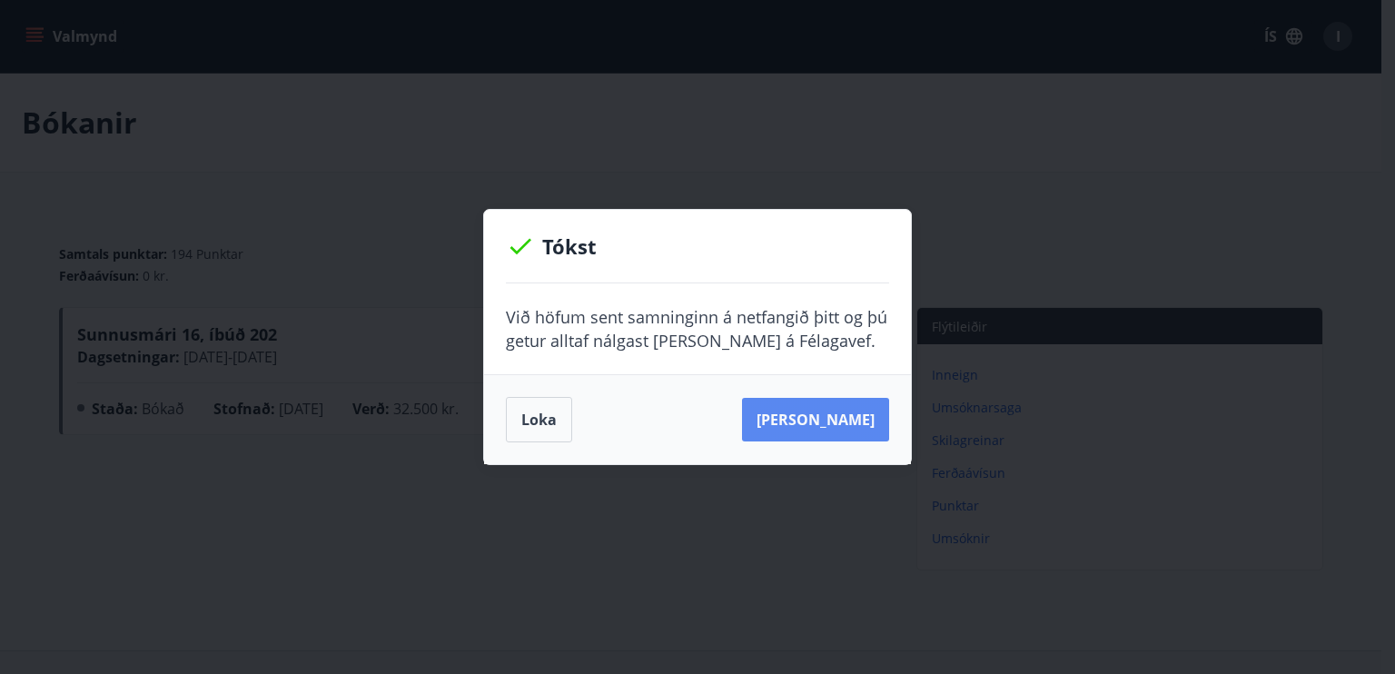
click at [842, 410] on button "[PERSON_NAME]" at bounding box center [815, 420] width 147 height 44
